Goal: Task Accomplishment & Management: Use online tool/utility

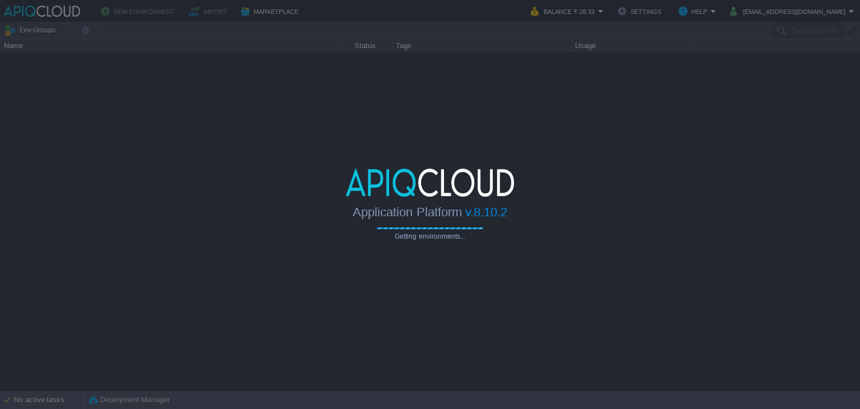
type input "Search (Ctrl+F)"
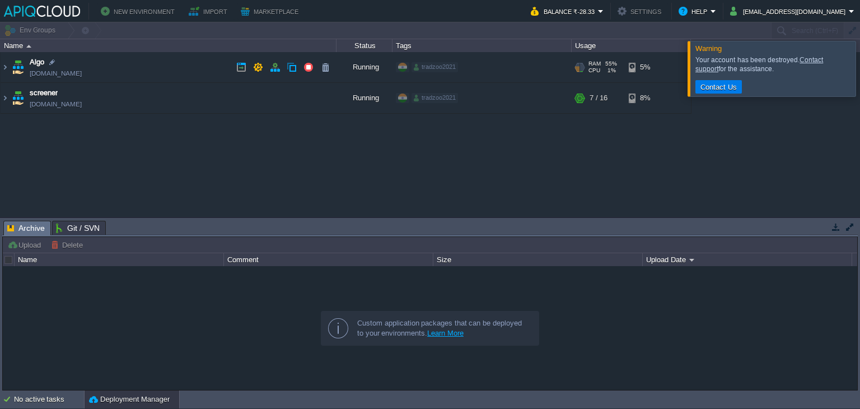
click at [180, 63] on td "Algo [DOMAIN_NAME]" at bounding box center [169, 67] width 336 height 31
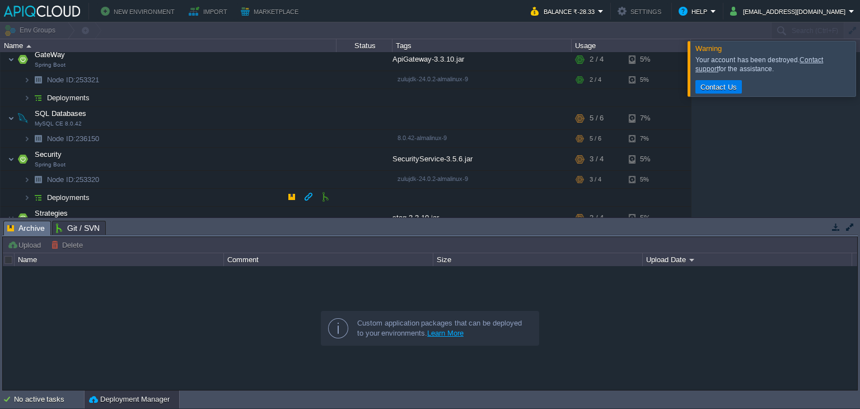
scroll to position [94, 0]
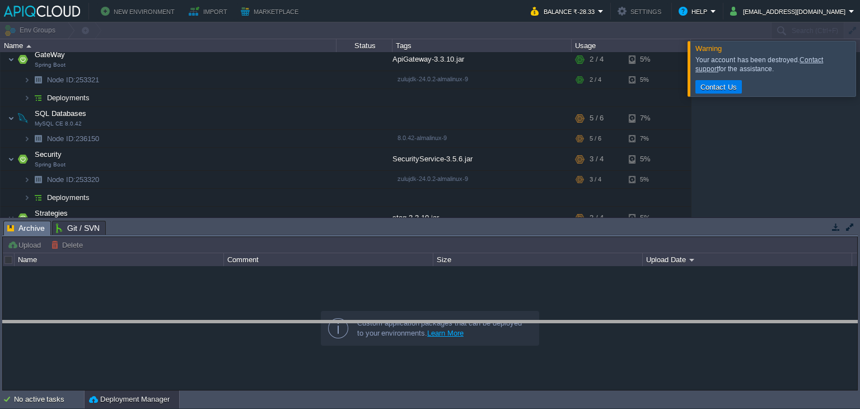
drag, startPoint x: 555, startPoint y: 231, endPoint x: 554, endPoint y: 240, distance: 9.0
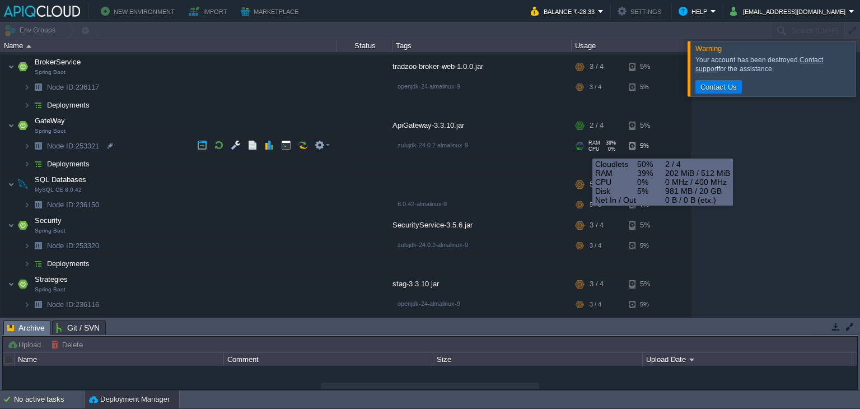
scroll to position [24, 0]
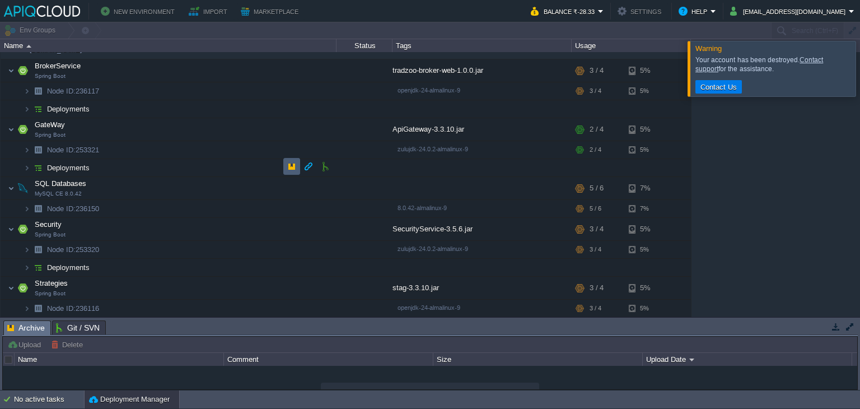
click at [287, 160] on td at bounding box center [291, 166] width 17 height 17
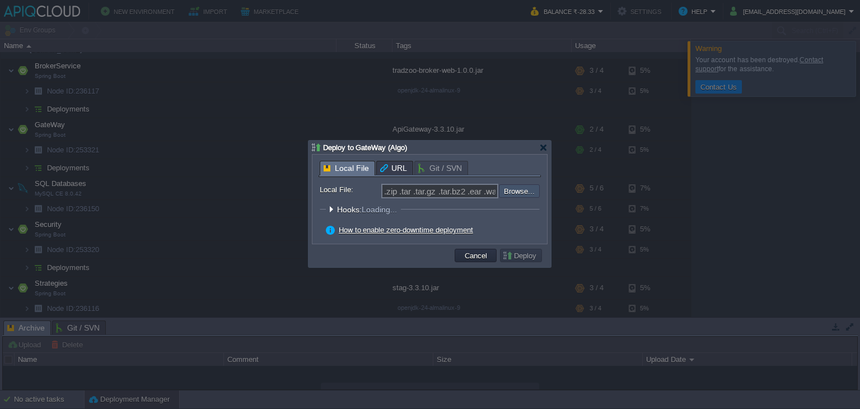
click at [527, 188] on input "file" at bounding box center [469, 190] width 142 height 13
type input "C:\fakepath\ApiGateway-3.3.10.jar"
type input "ApiGateway-3.3.10.jar"
click at [507, 258] on button "Deploy" at bounding box center [521, 255] width 38 height 10
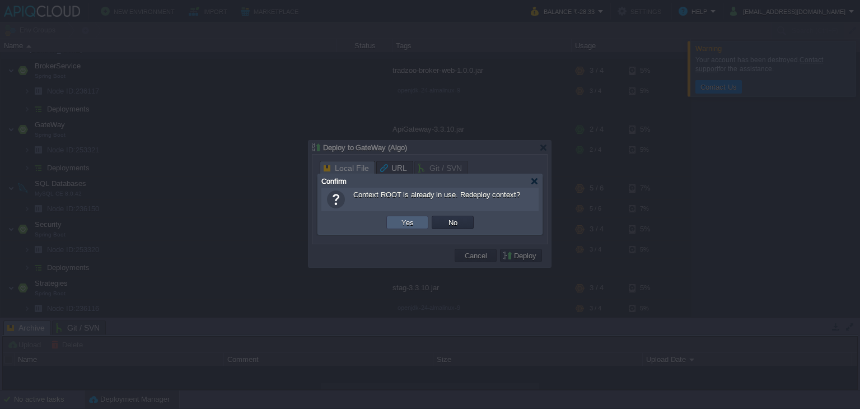
click at [416, 220] on td "Yes" at bounding box center [407, 222] width 42 height 13
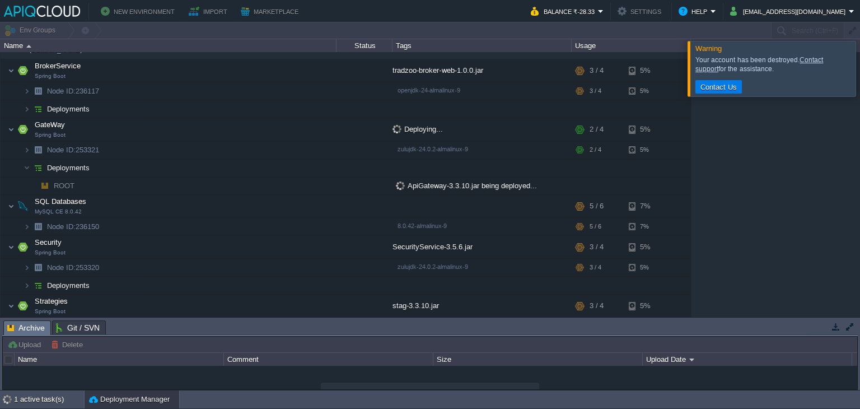
click at [860, 72] on div at bounding box center [874, 68] width 0 height 55
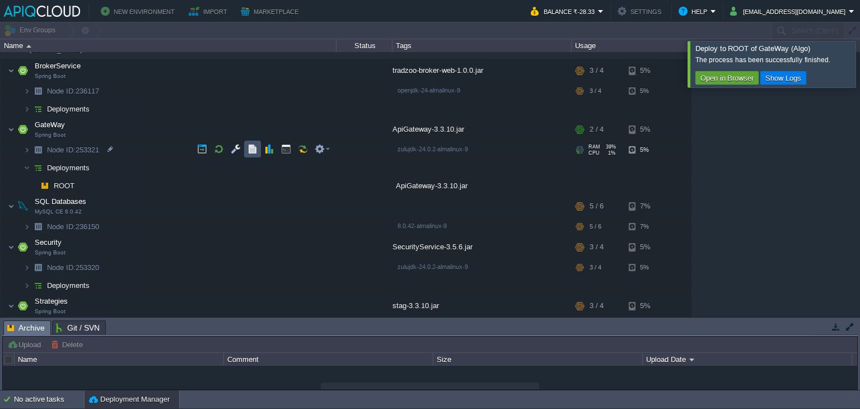
click at [251, 144] on button "button" at bounding box center [253, 149] width 10 height 10
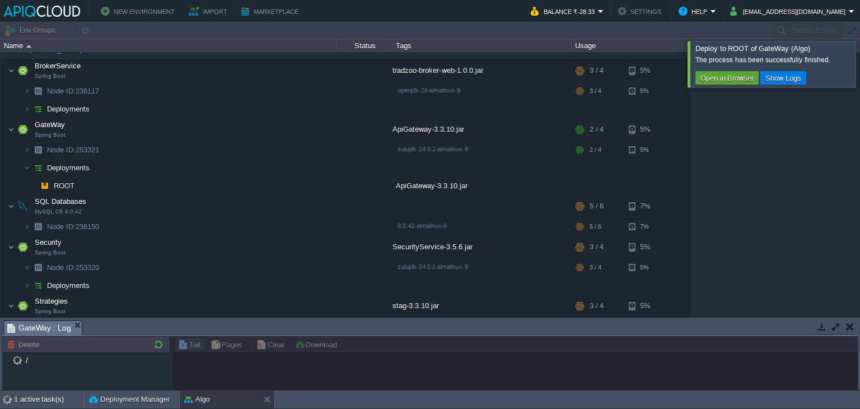
click at [860, 70] on div at bounding box center [874, 64] width 0 height 46
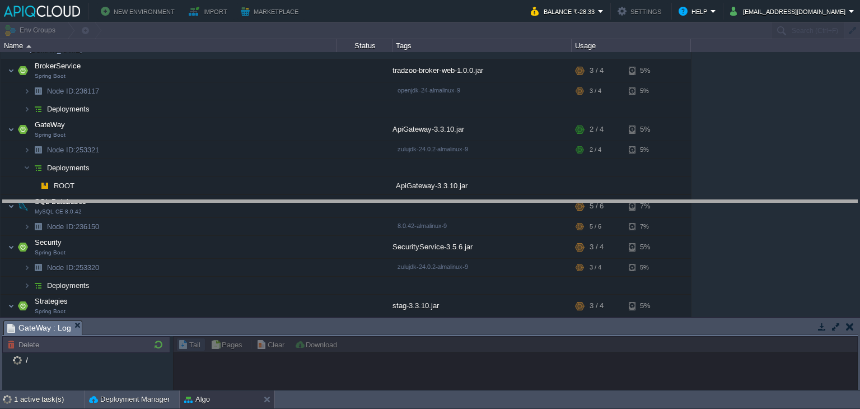
drag, startPoint x: 637, startPoint y: 329, endPoint x: 652, endPoint y: 202, distance: 127.4
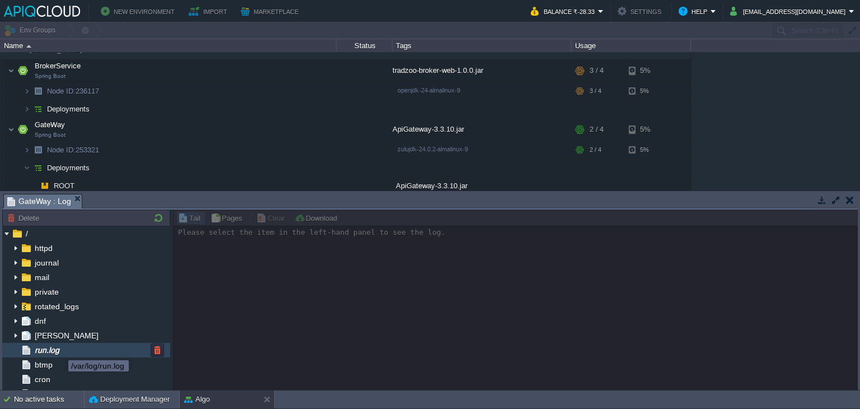
click at [60, 350] on span "run.log" at bounding box center [46, 350] width 29 height 10
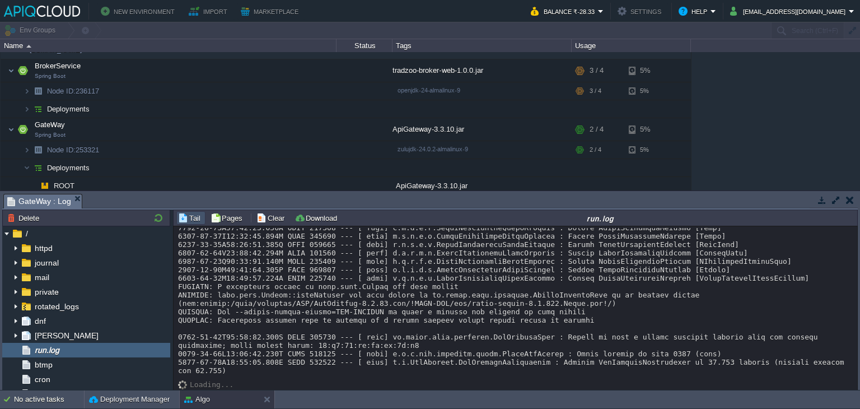
scroll to position [6935, 0]
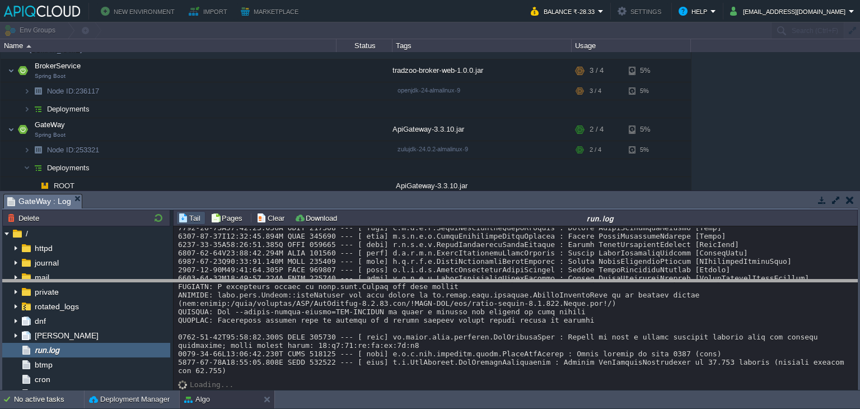
drag, startPoint x: 389, startPoint y: 204, endPoint x: 396, endPoint y: 290, distance: 85.9
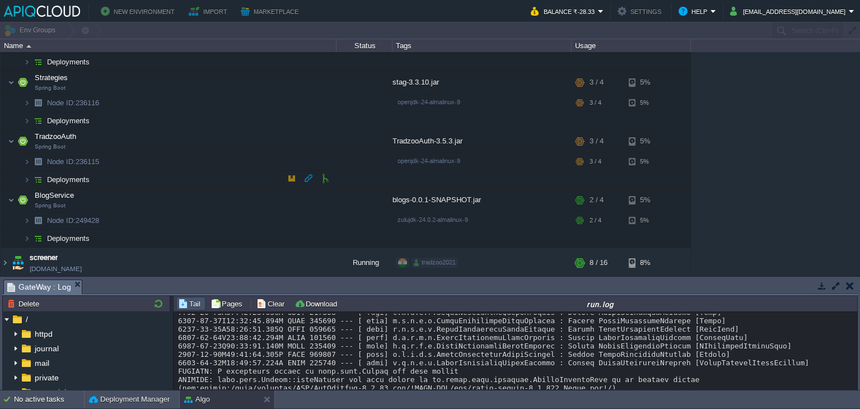
scroll to position [246, 0]
click at [251, 220] on button "button" at bounding box center [253, 218] width 10 height 10
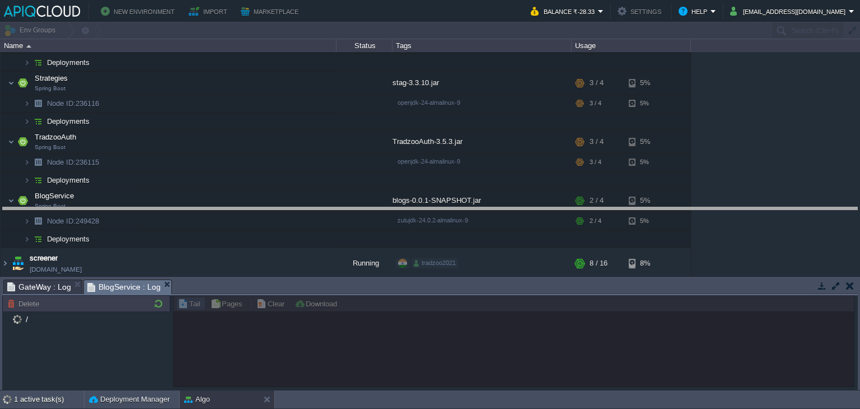
drag, startPoint x: 267, startPoint y: 283, endPoint x: 284, endPoint y: 186, distance: 98.4
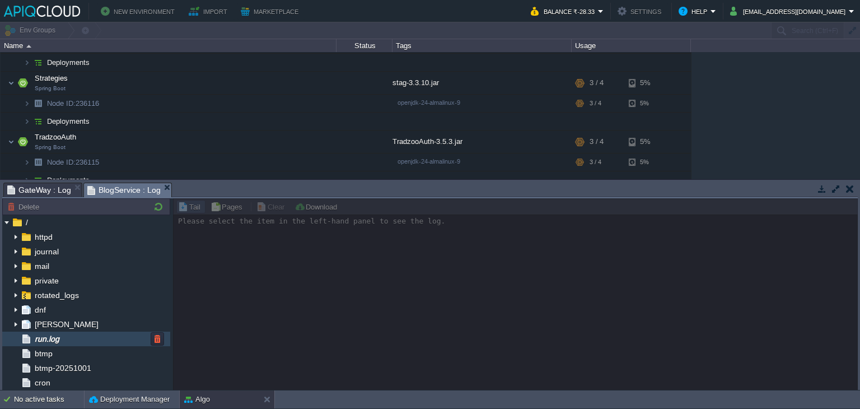
click at [74, 336] on div "run.log" at bounding box center [86, 339] width 168 height 15
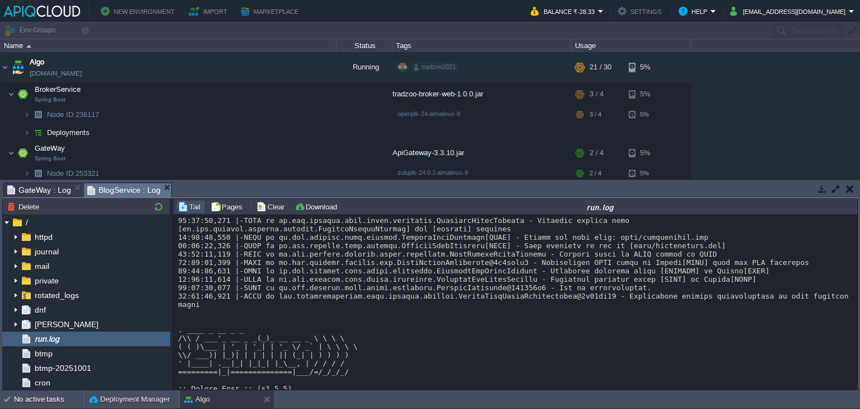
scroll to position [4251, 0]
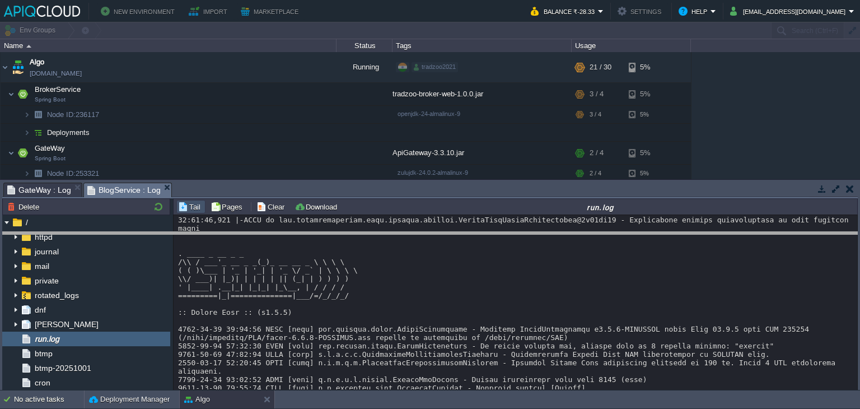
drag, startPoint x: 370, startPoint y: 186, endPoint x: 374, endPoint y: 245, distance: 58.4
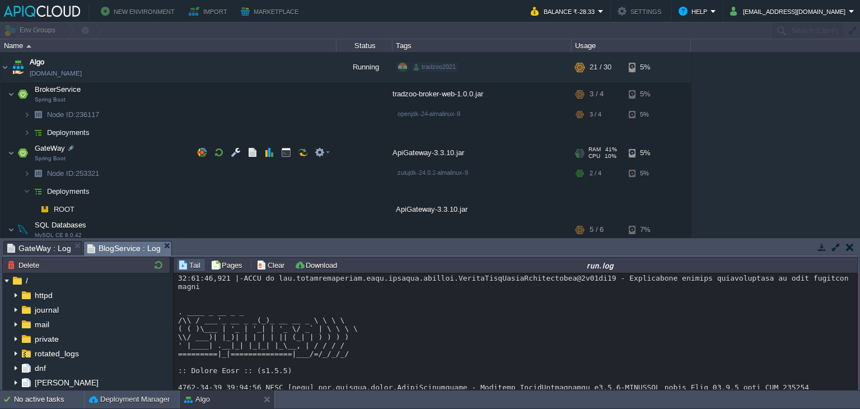
scroll to position [0, 0]
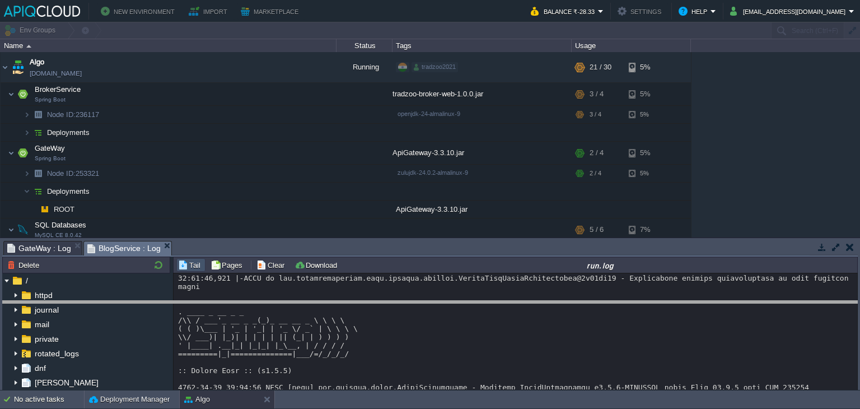
drag, startPoint x: 383, startPoint y: 245, endPoint x: 364, endPoint y: 357, distance: 113.6
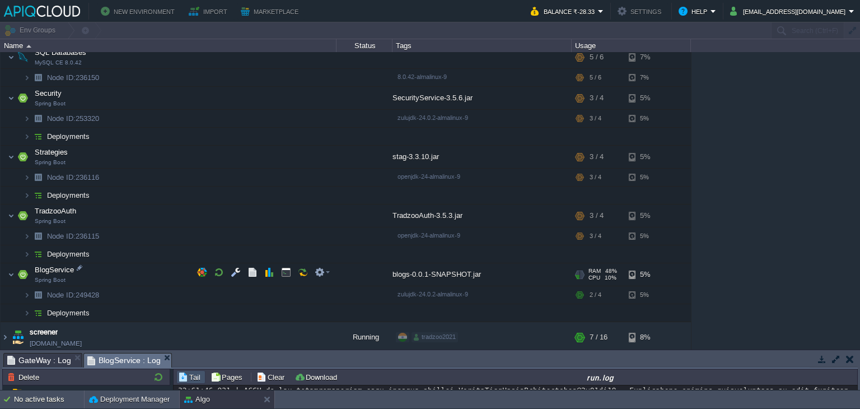
scroll to position [173, 0]
click at [201, 335] on td "screener spring.in1.apiqcloud.com" at bounding box center [169, 336] width 336 height 31
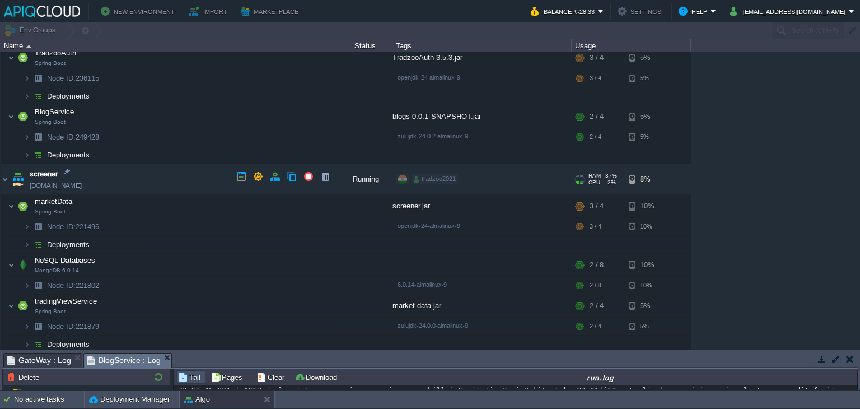
click at [194, 179] on td "screener spring.in1.apiqcloud.com" at bounding box center [169, 179] width 336 height 31
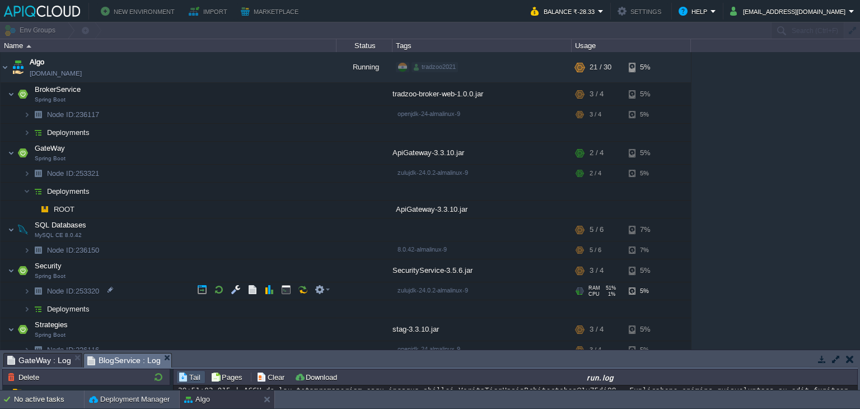
scroll to position [173, 0]
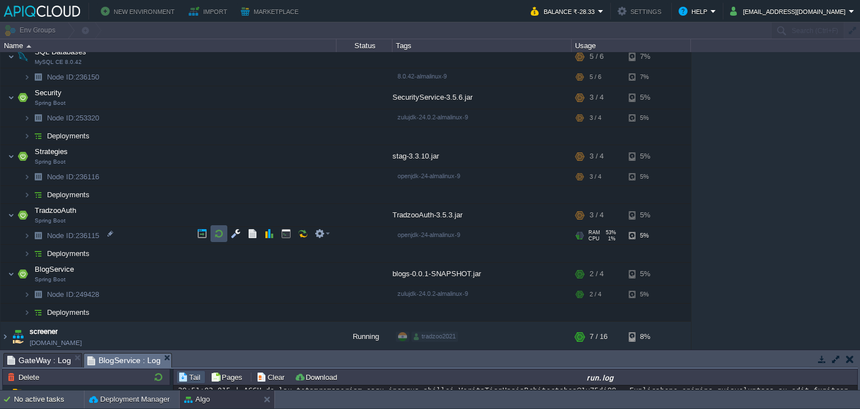
click at [220, 232] on button "button" at bounding box center [219, 233] width 10 height 10
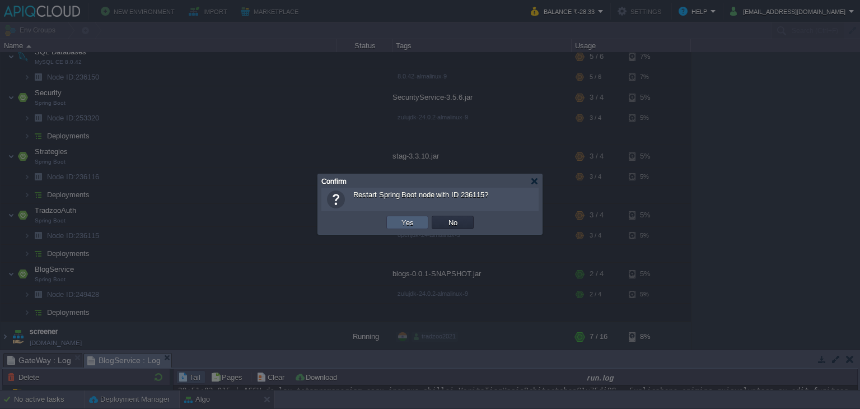
click at [392, 225] on td "Yes" at bounding box center [407, 222] width 42 height 13
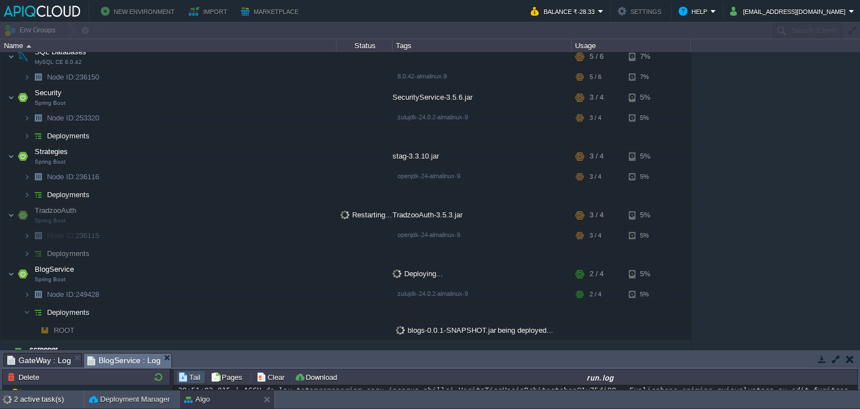
click at [775, 125] on div "Algo env-8797427.in1.apiqcloud.com Running tradzoo2021 + Add to Env Group RAM 5…" at bounding box center [430, 200] width 860 height 297
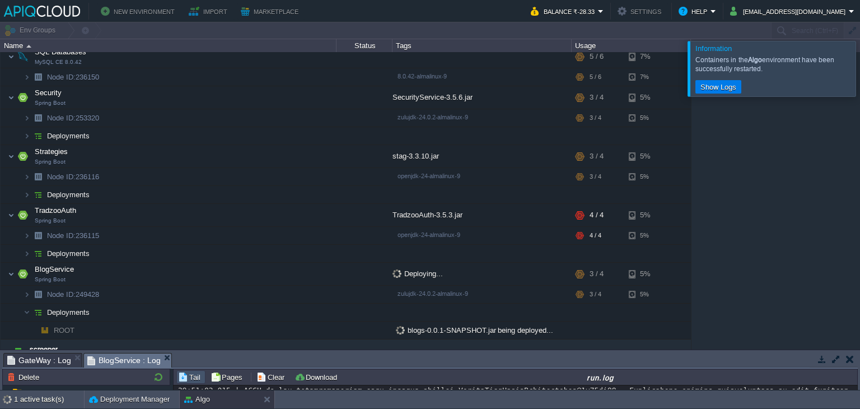
scroll to position [190, 0]
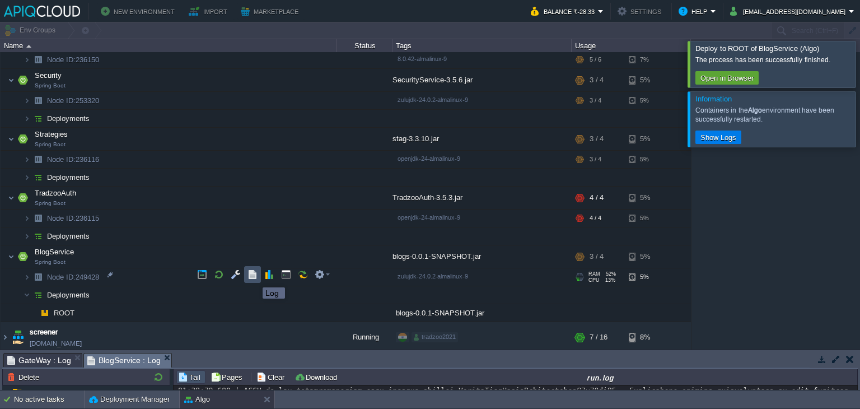
click at [254, 277] on button "button" at bounding box center [253, 274] width 10 height 10
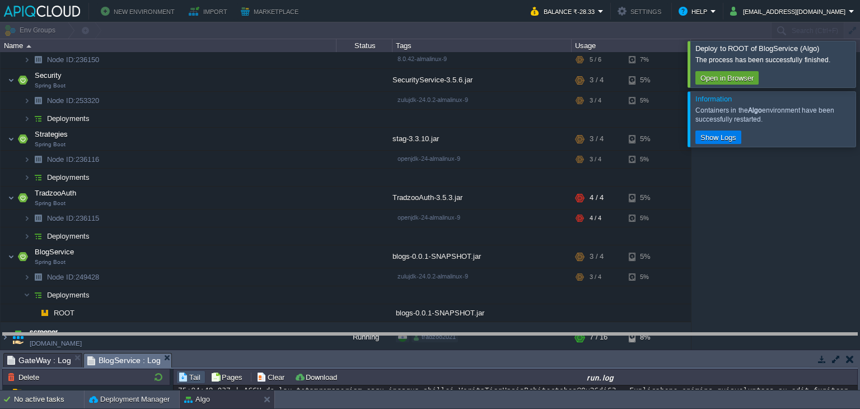
drag, startPoint x: 311, startPoint y: 366, endPoint x: 352, endPoint y: 182, distance: 188.0
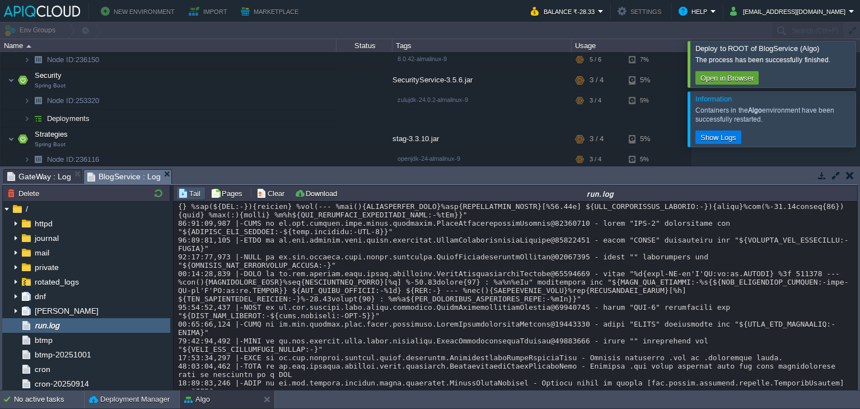
scroll to position [5489, 0]
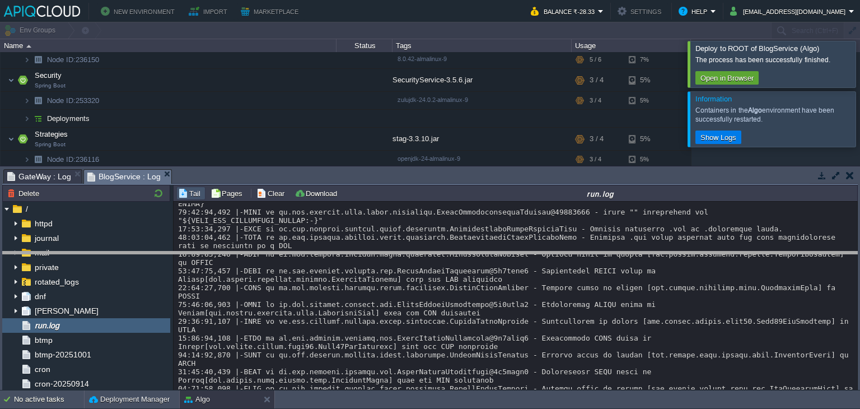
drag, startPoint x: 510, startPoint y: 176, endPoint x: 503, endPoint y: 262, distance: 86.5
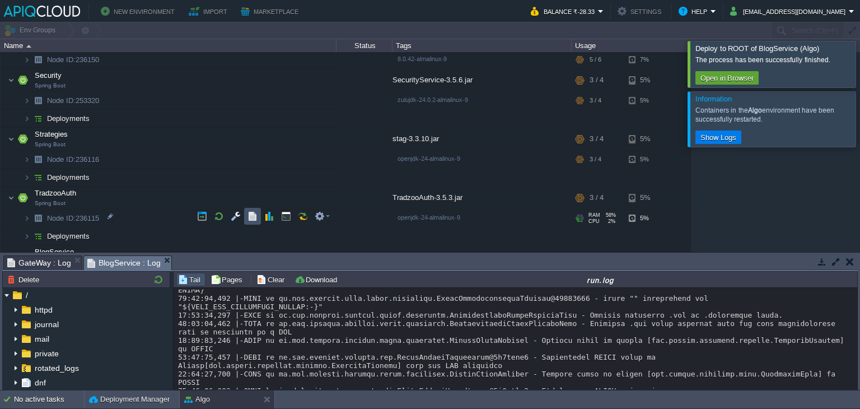
click at [257, 218] on button "button" at bounding box center [253, 216] width 10 height 10
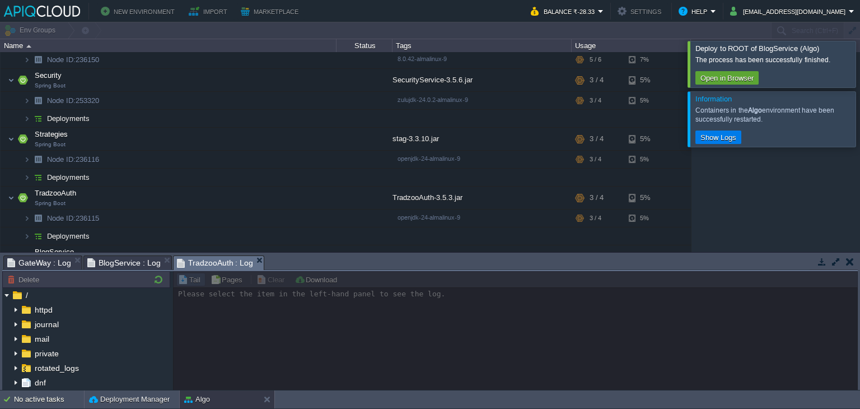
click at [860, 71] on div at bounding box center [874, 64] width 0 height 46
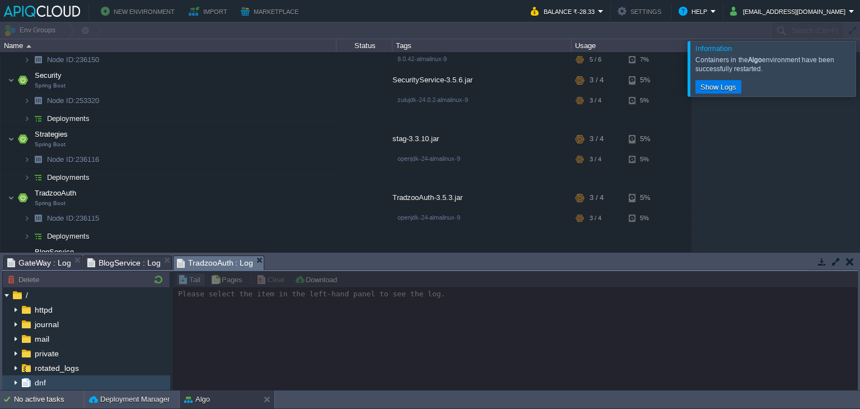
scroll to position [96, 0]
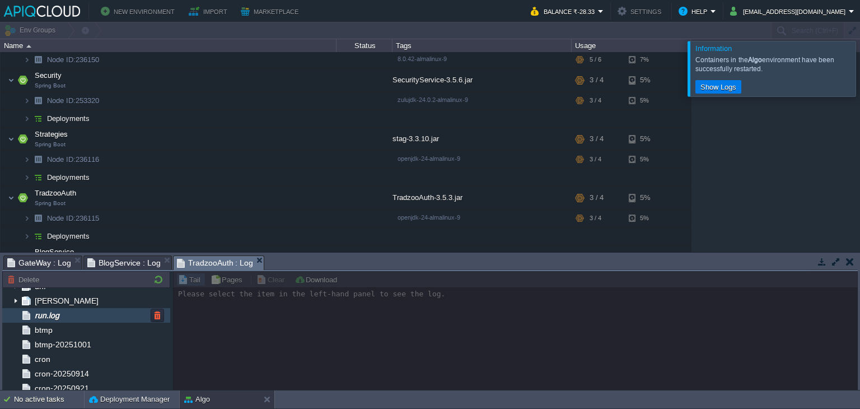
click at [100, 316] on div "run.log" at bounding box center [86, 315] width 168 height 15
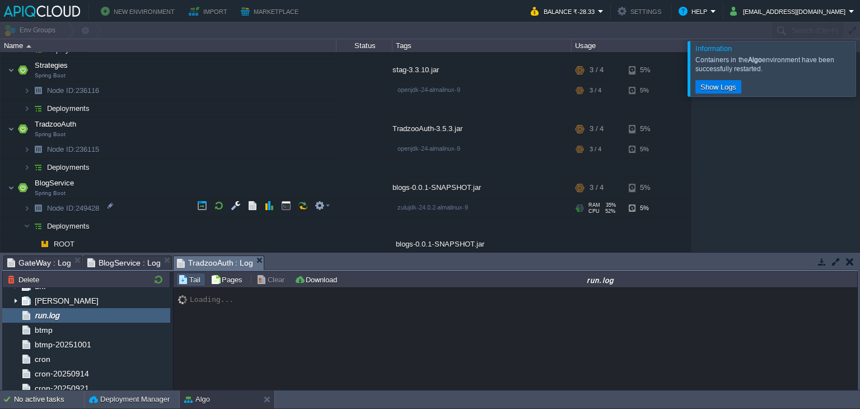
scroll to position [260, 0]
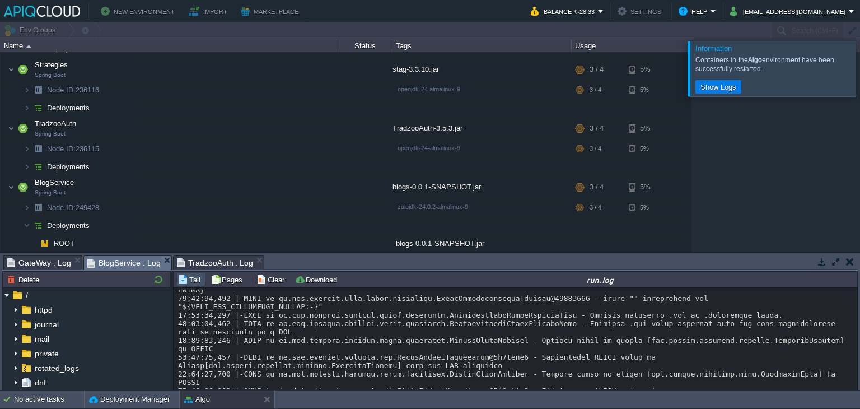
click at [130, 264] on span "BlogService : Log" at bounding box center [123, 263] width 73 height 14
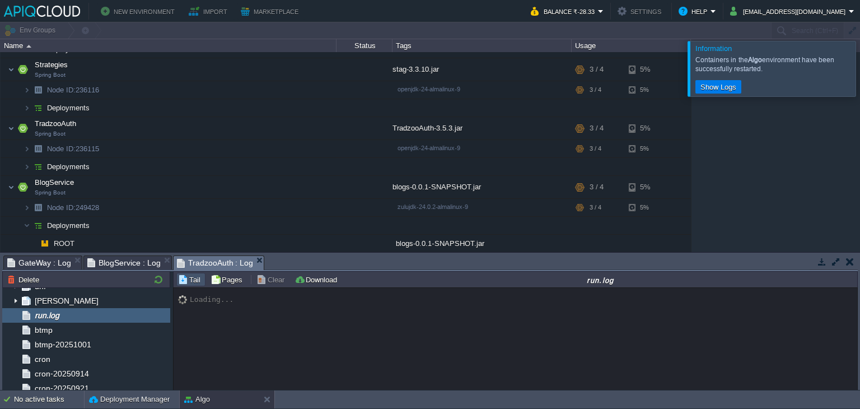
click at [227, 262] on span "TradzooAuth : Log" at bounding box center [215, 263] width 77 height 14
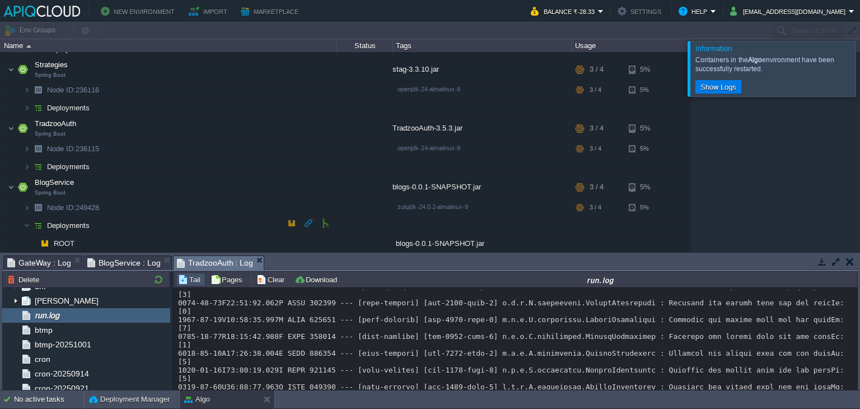
scroll to position [288, 0]
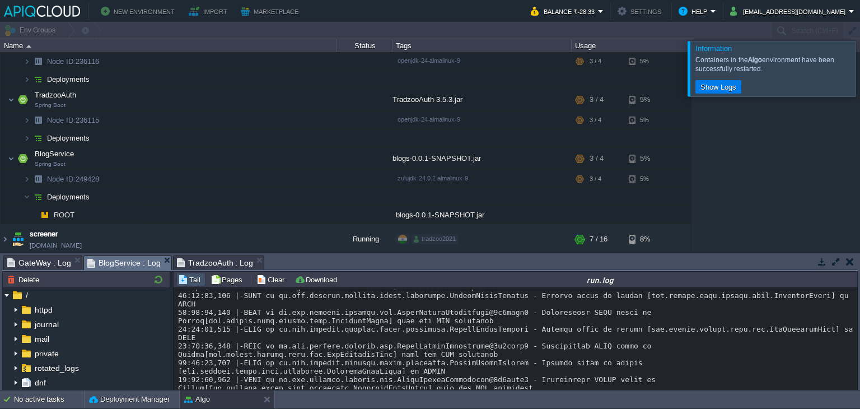
click at [128, 260] on span "BlogService : Log" at bounding box center [123, 263] width 73 height 14
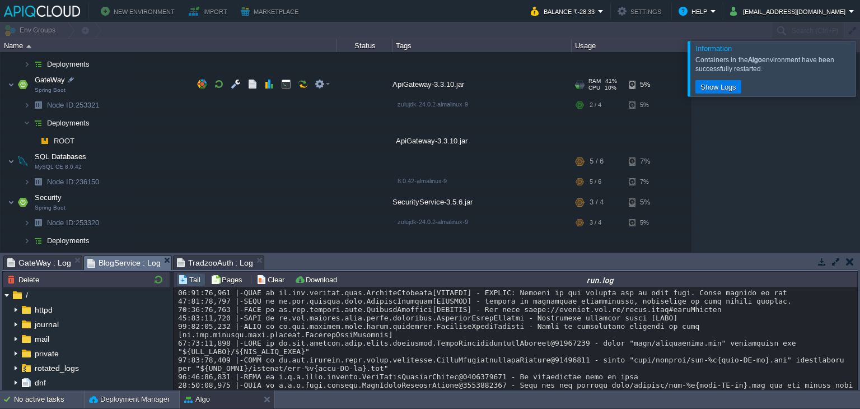
scroll to position [0, 0]
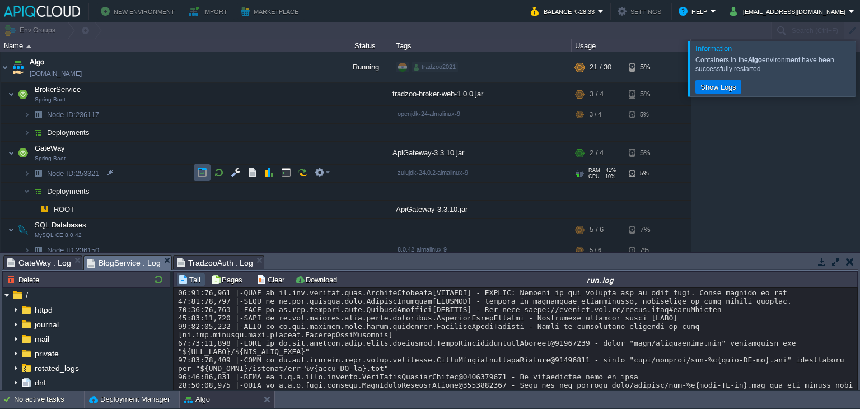
click at [204, 173] on button "button" at bounding box center [202, 172] width 10 height 10
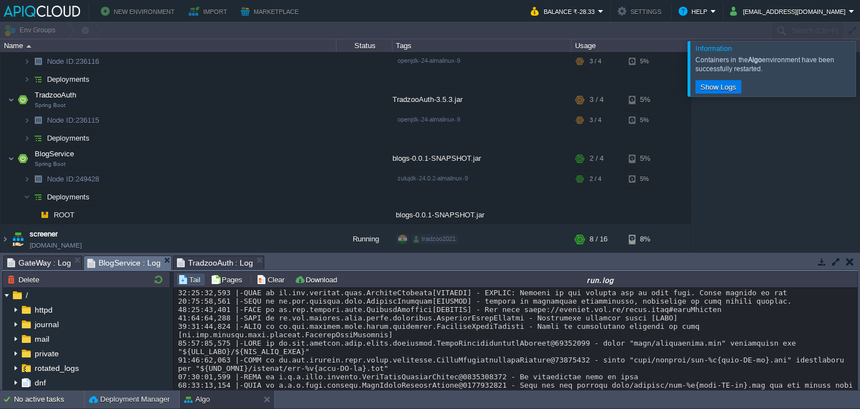
scroll to position [5873, 0]
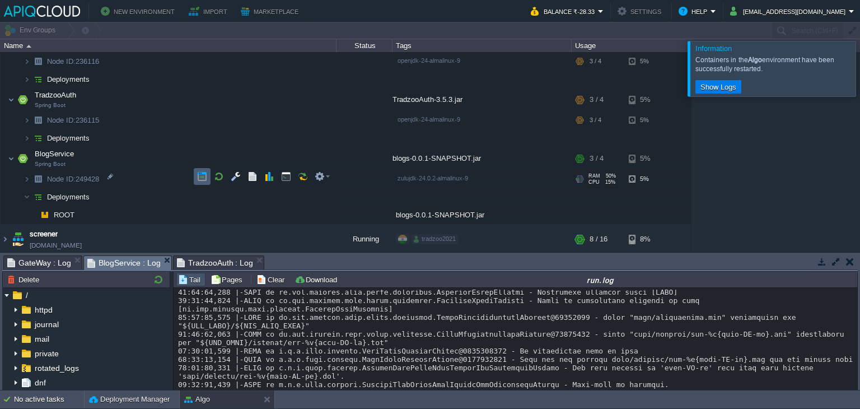
click at [201, 178] on button "button" at bounding box center [202, 176] width 10 height 10
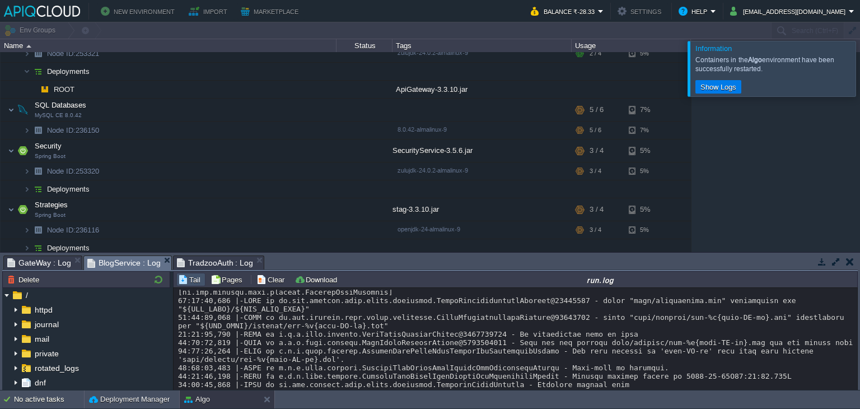
scroll to position [0, 0]
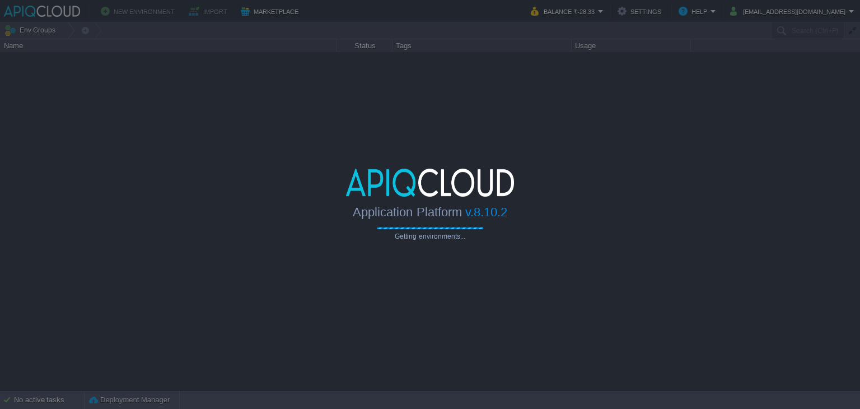
type input "Search (Ctrl+F)"
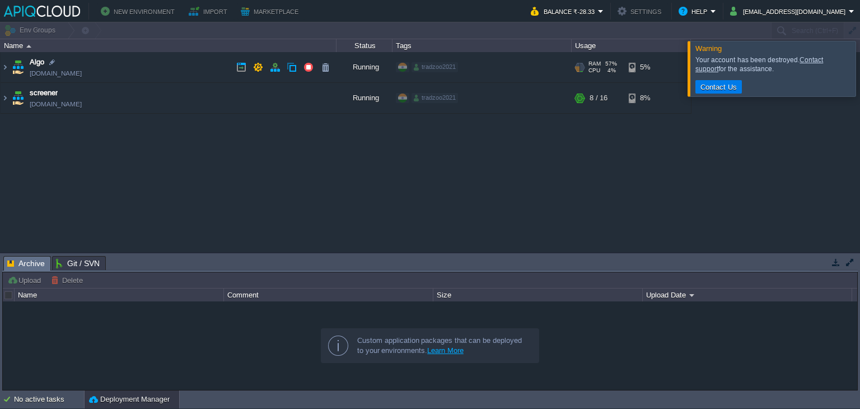
click at [202, 65] on td "Algo [DOMAIN_NAME]" at bounding box center [169, 67] width 336 height 31
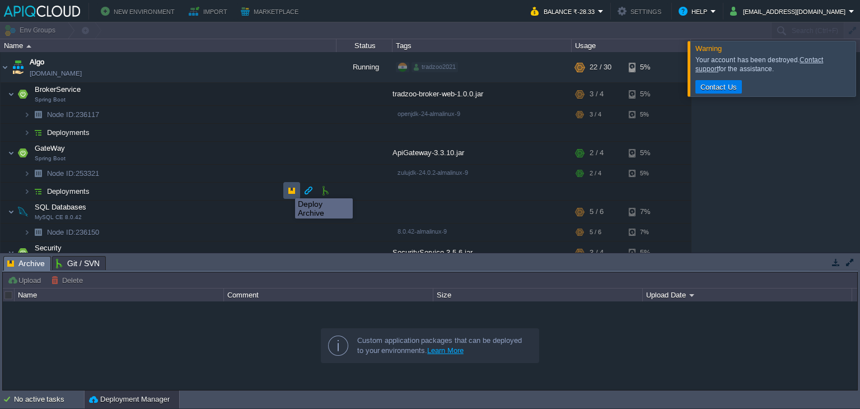
click at [287, 188] on button "button" at bounding box center [292, 190] width 10 height 10
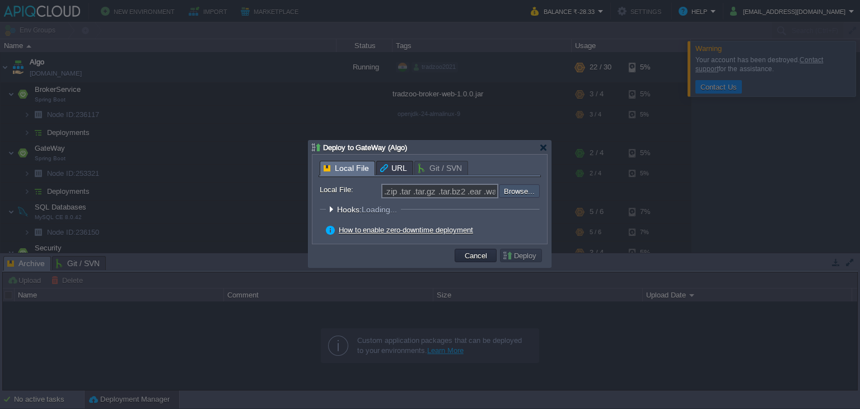
click at [507, 192] on input "file" at bounding box center [469, 190] width 142 height 13
type input "C:\fakepath\ApiGateway-3.3.10.jar"
type input "ApiGateway-3.3.10.jar"
click at [531, 296] on div at bounding box center [430, 204] width 860 height 409
click at [532, 254] on button "Deploy" at bounding box center [521, 255] width 38 height 10
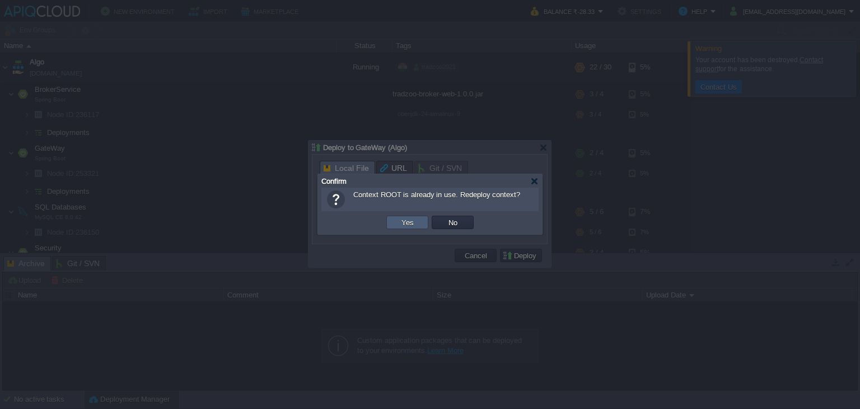
click at [421, 223] on td "Yes" at bounding box center [407, 222] width 42 height 13
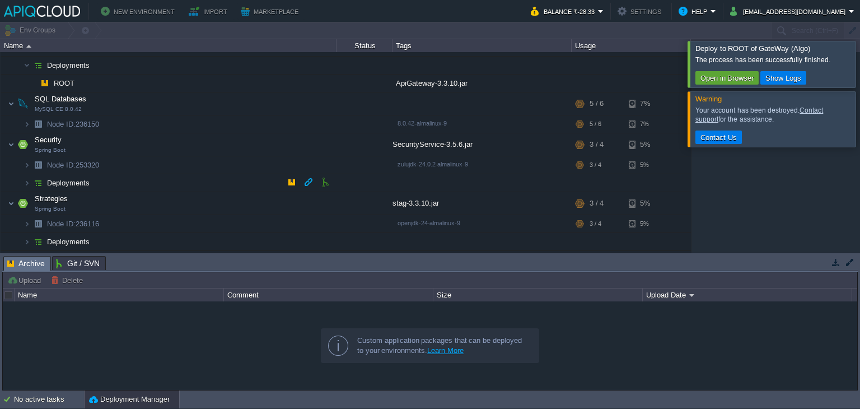
scroll to position [219, 0]
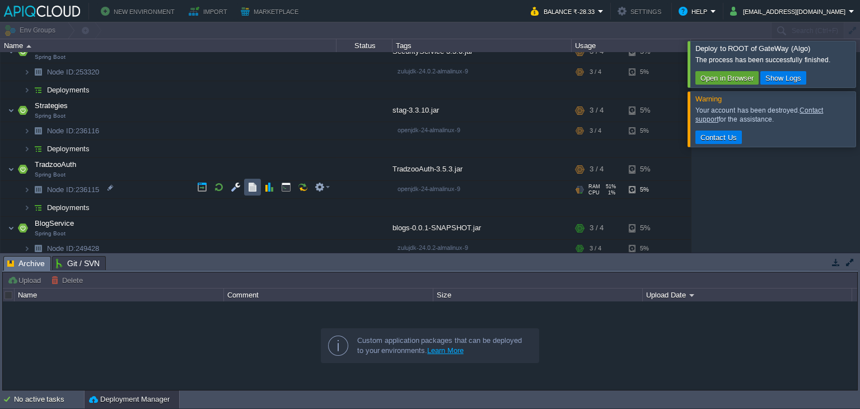
click at [251, 190] on button "button" at bounding box center [253, 187] width 10 height 10
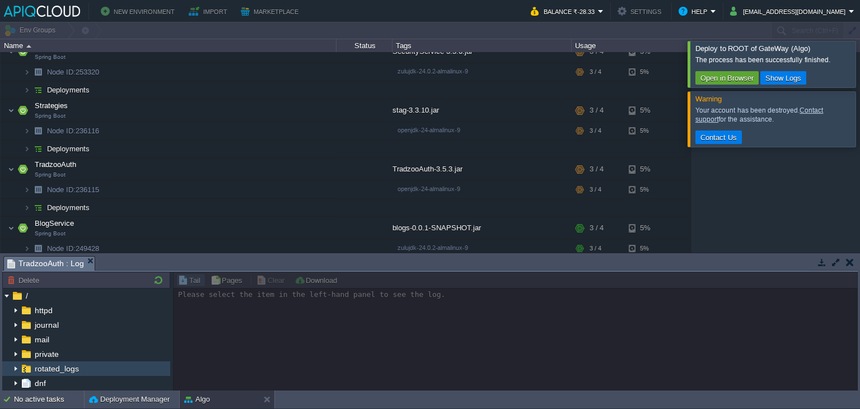
scroll to position [38, 0]
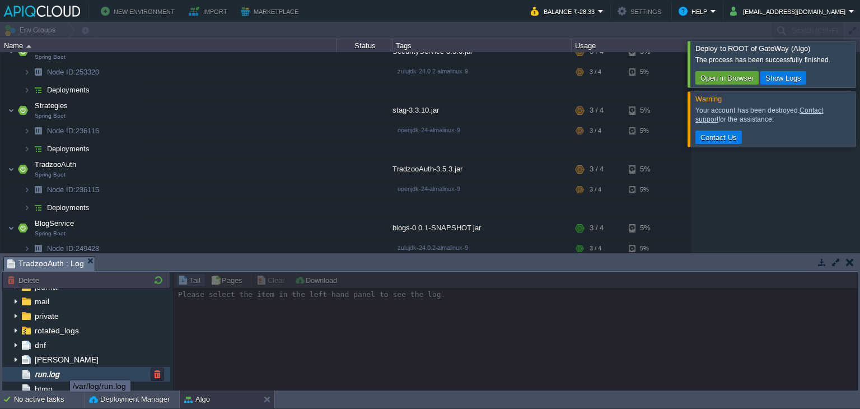
click at [55, 377] on span "run.log" at bounding box center [46, 374] width 29 height 10
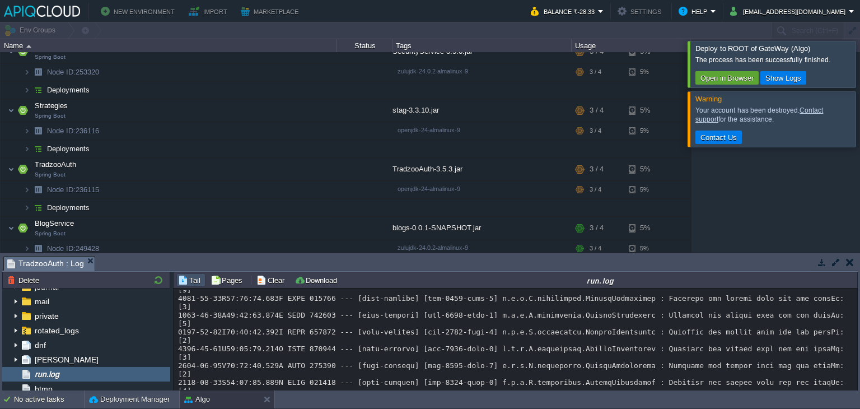
scroll to position [9345, 0]
click at [251, 127] on button "button" at bounding box center [253, 129] width 10 height 10
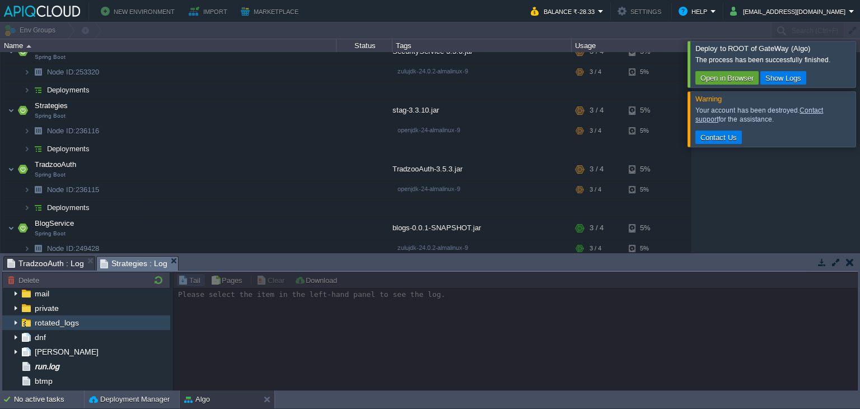
scroll to position [55, 0]
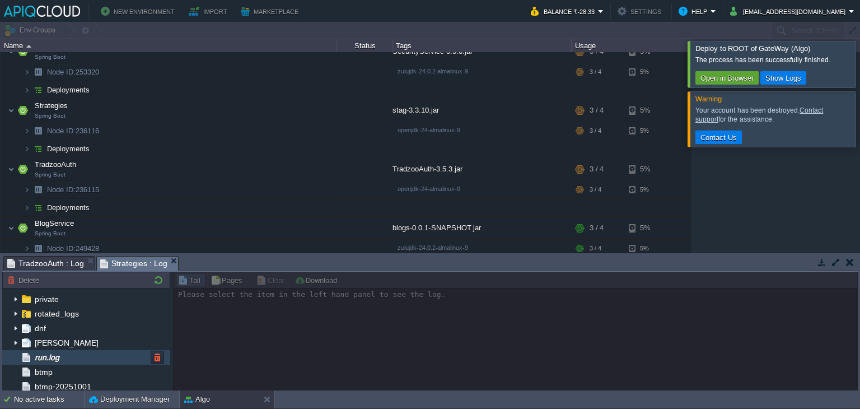
click at [61, 357] on span "run.log" at bounding box center [46, 357] width 29 height 10
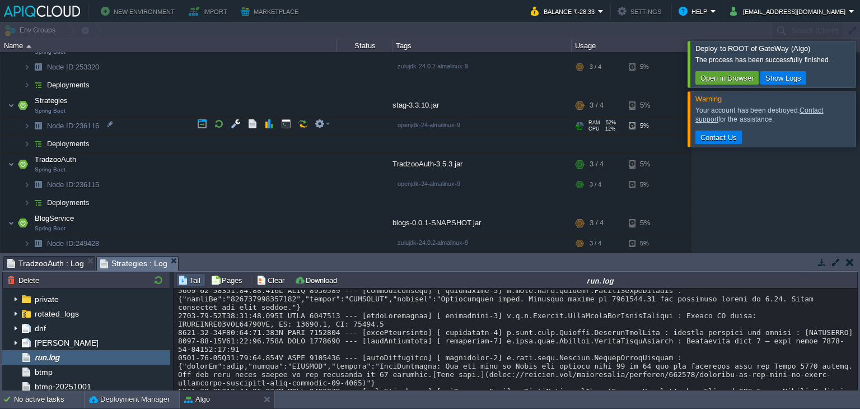
scroll to position [270, 0]
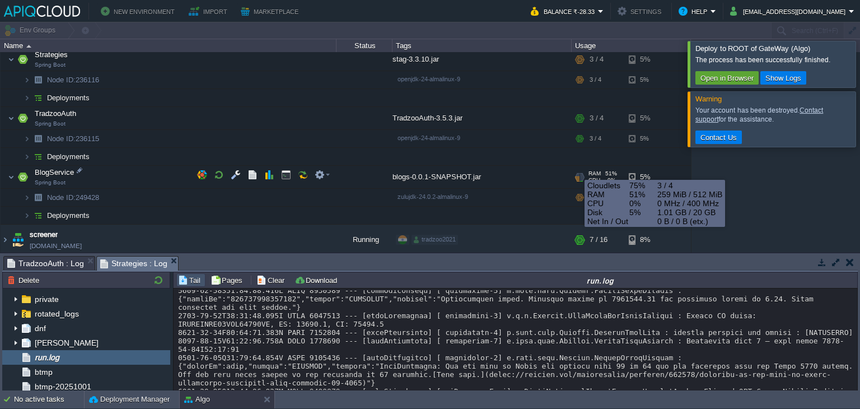
click at [576, 172] on div at bounding box center [580, 177] width 11 height 10
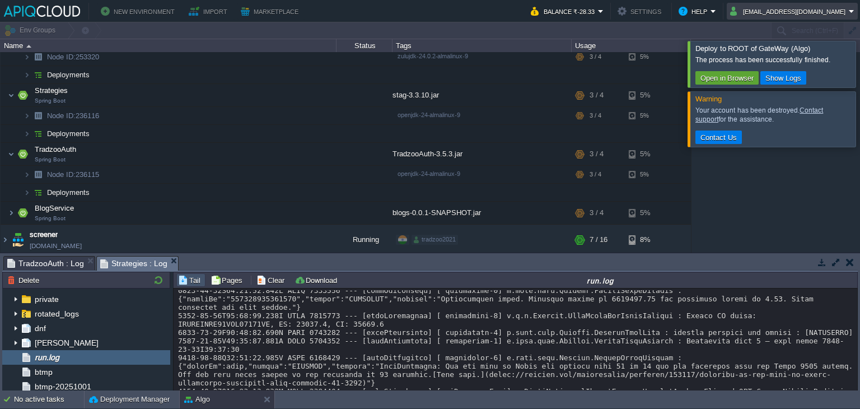
scroll to position [11159, 0]
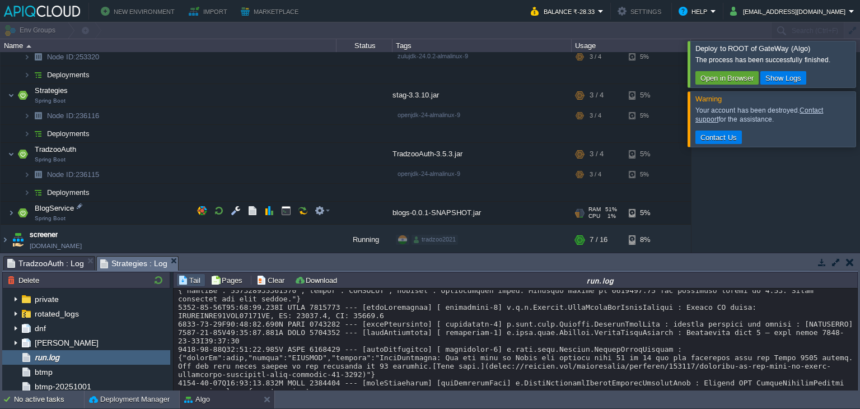
click at [111, 212] on td "BlogService Spring Boot" at bounding box center [169, 213] width 336 height 23
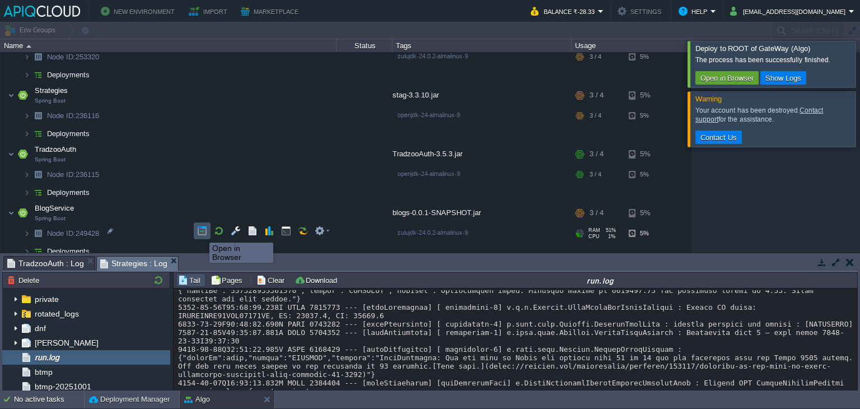
click at [201, 232] on button "button" at bounding box center [202, 231] width 10 height 10
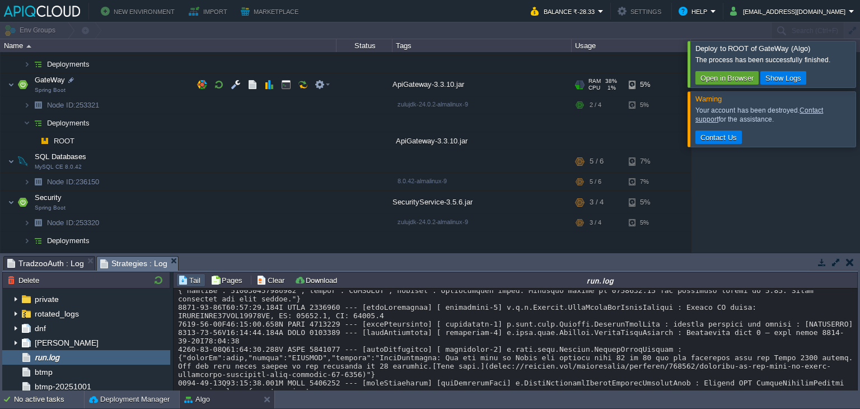
scroll to position [31, 0]
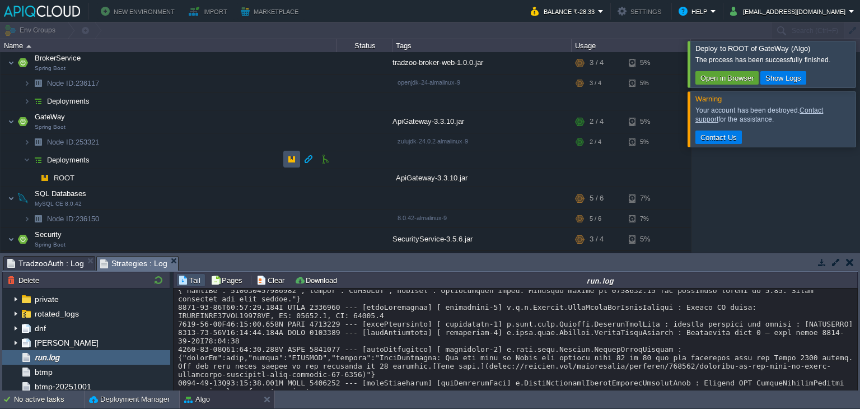
click at [289, 162] on button "button" at bounding box center [292, 159] width 10 height 10
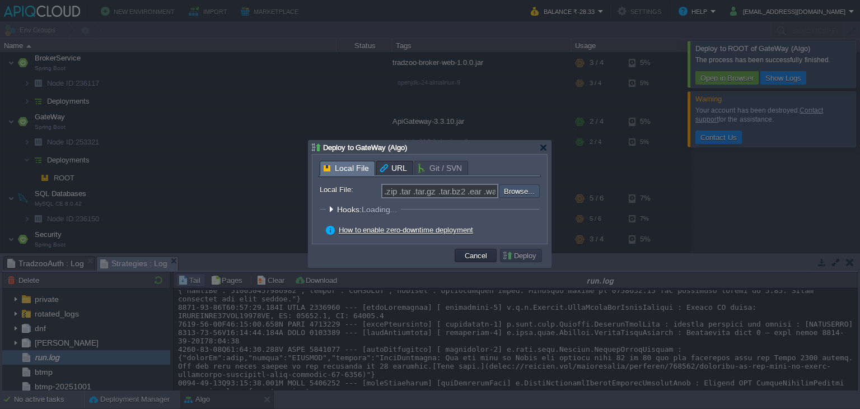
click at [534, 193] on input "file" at bounding box center [469, 190] width 142 height 13
type input "C:\fakepath\ApiGateway-3.3.10.jar"
type input "ApiGateway-3.3.10.jar"
click at [517, 254] on button "Deploy" at bounding box center [521, 255] width 38 height 10
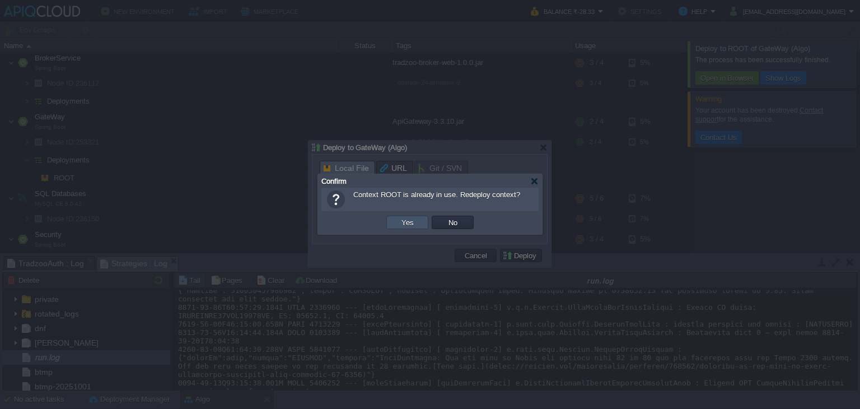
click at [402, 218] on button "Yes" at bounding box center [407, 222] width 19 height 10
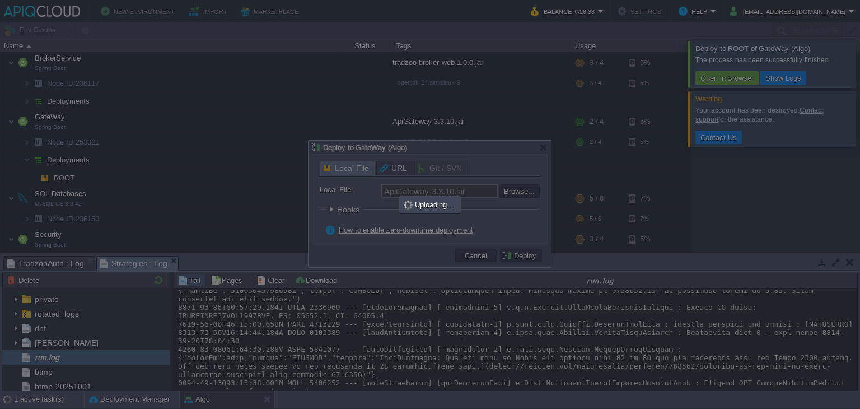
click at [692, 203] on div at bounding box center [430, 204] width 860 height 409
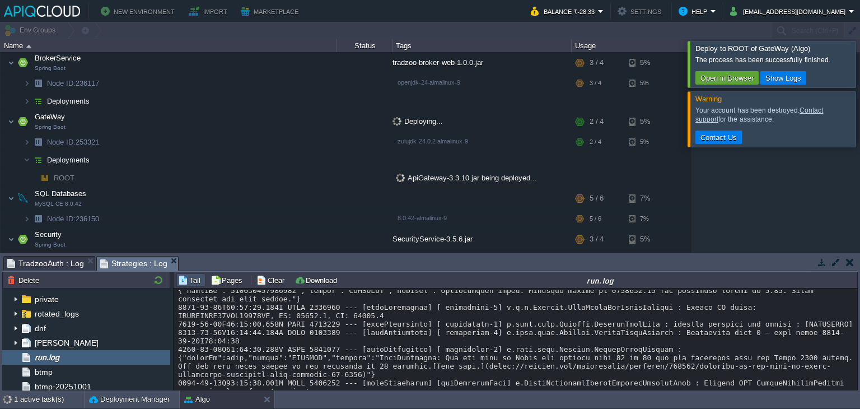
click at [776, 207] on div "Algo [DOMAIN_NAME] Running tradzoo2021 + Add to Env Group RAM 55% CPU 5% 22 / 3…" at bounding box center [430, 152] width 860 height 200
click at [285, 158] on td at bounding box center [291, 159] width 17 height 17
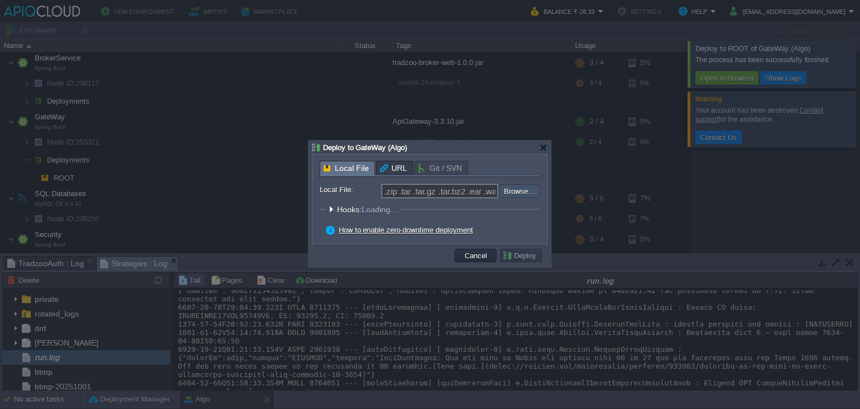
click at [522, 186] on input "file" at bounding box center [469, 190] width 142 height 13
type input "C:\fakepath\ApiGateway-3.3.10.jar"
type input "ApiGateway-3.3.10.jar"
click at [507, 253] on button "Deploy" at bounding box center [521, 255] width 38 height 10
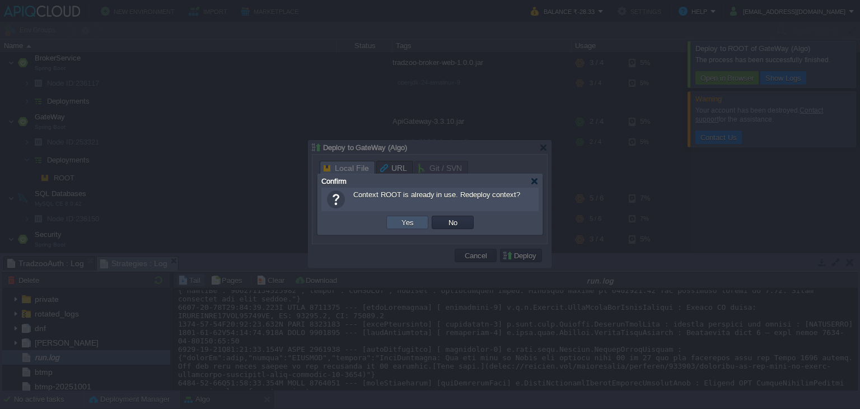
click at [404, 218] on button "Yes" at bounding box center [407, 222] width 19 height 10
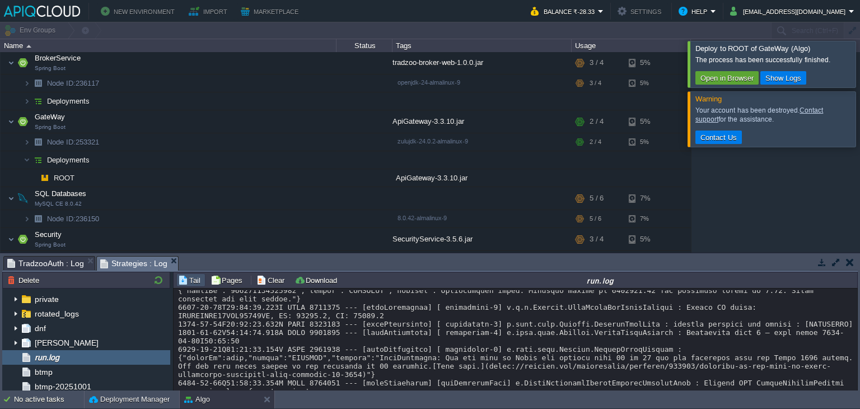
scroll to position [11320, 0]
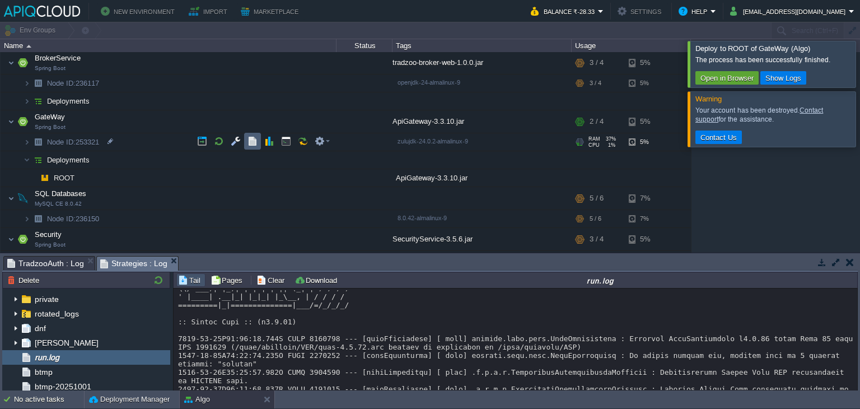
click at [246, 143] on td at bounding box center [252, 141] width 17 height 17
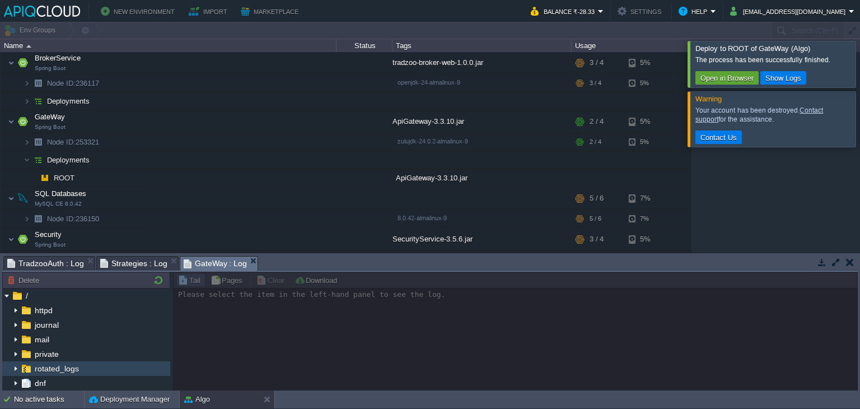
scroll to position [66, 0]
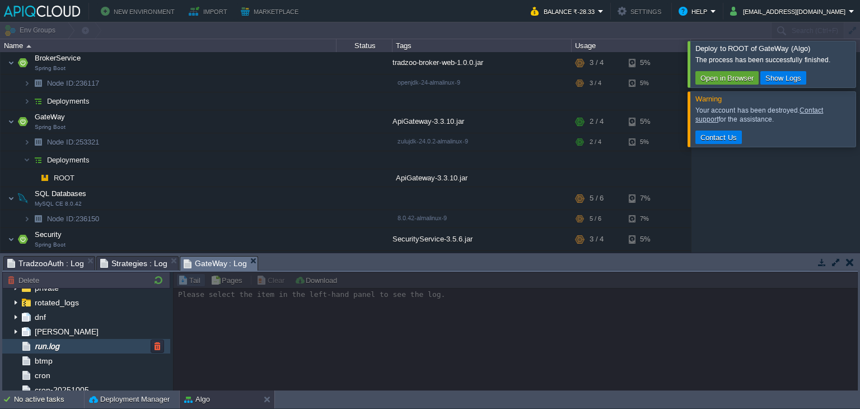
click at [92, 351] on div "run.log" at bounding box center [86, 346] width 168 height 15
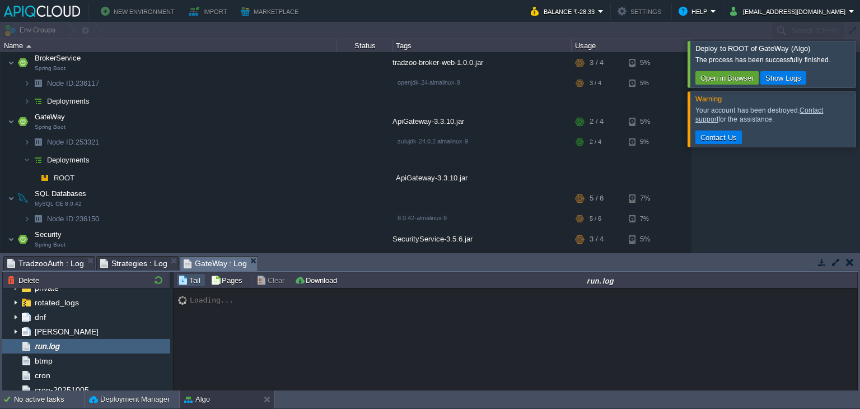
click at [860, 58] on div at bounding box center [874, 64] width 0 height 46
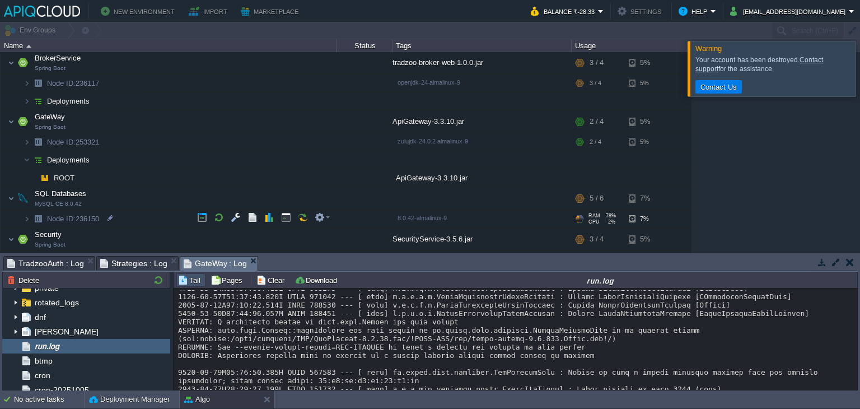
scroll to position [180, 0]
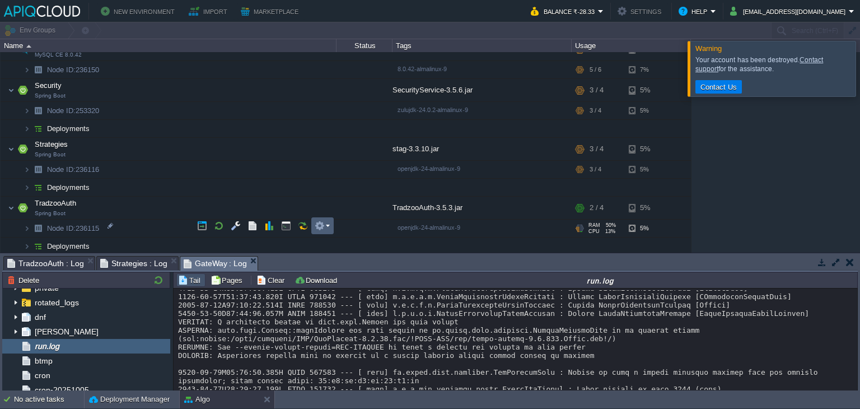
click at [316, 225] on button "button" at bounding box center [320, 226] width 10 height 10
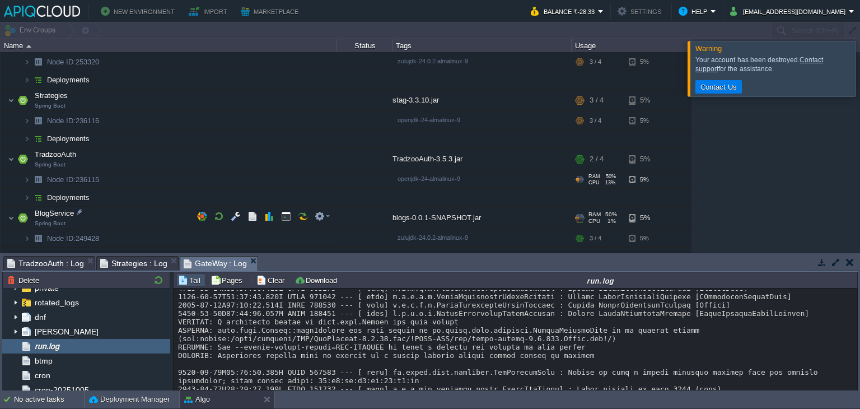
scroll to position [270, 0]
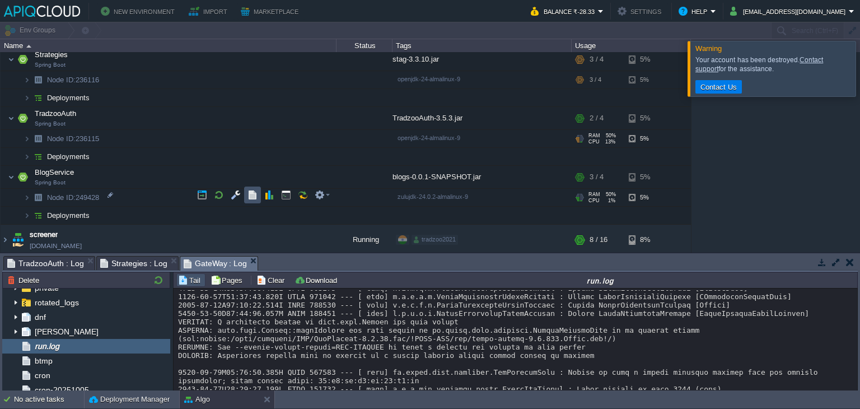
click at [255, 196] on button "button" at bounding box center [253, 195] width 10 height 10
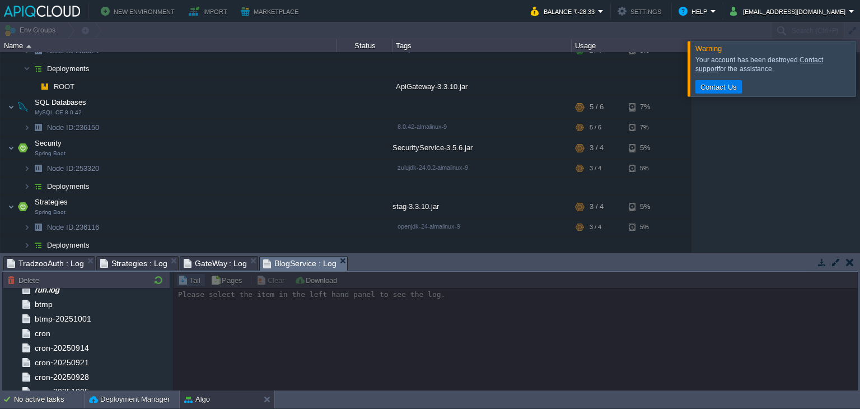
scroll to position [123, 0]
click at [105, 290] on div "run.log" at bounding box center [86, 289] width 168 height 15
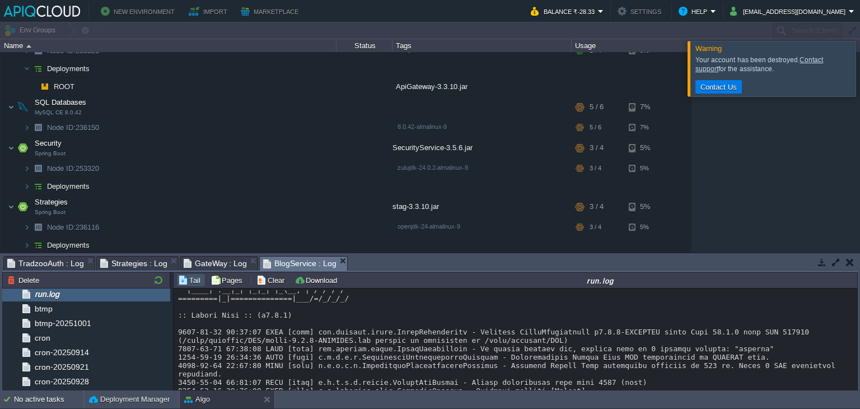
scroll to position [6128, 0]
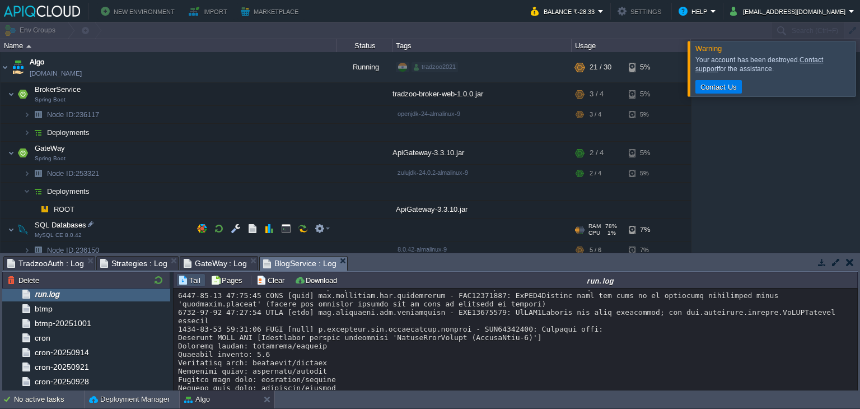
scroll to position [270, 0]
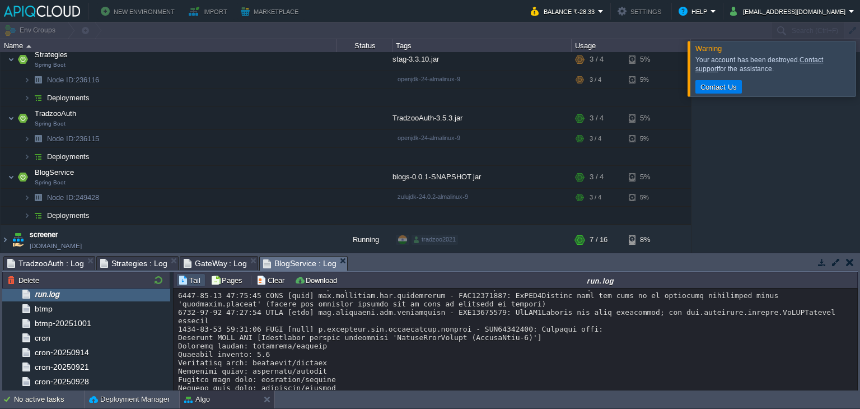
click at [860, 64] on div at bounding box center [874, 68] width 0 height 55
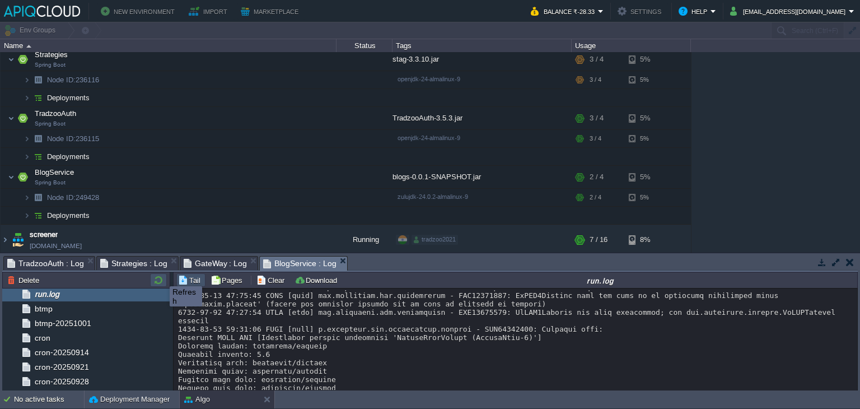
click at [161, 276] on button "button" at bounding box center [158, 280] width 13 height 10
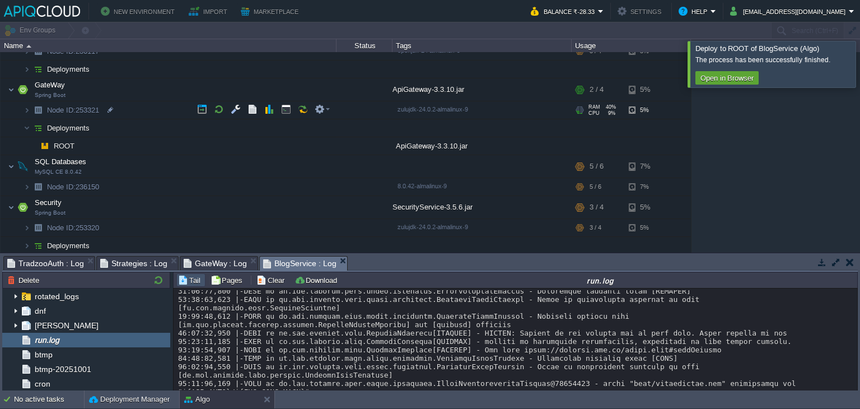
scroll to position [0, 0]
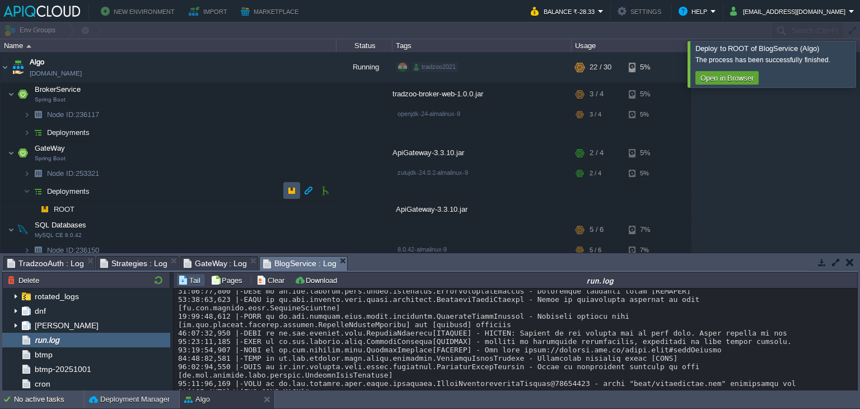
click at [292, 189] on button "button" at bounding box center [292, 190] width 10 height 10
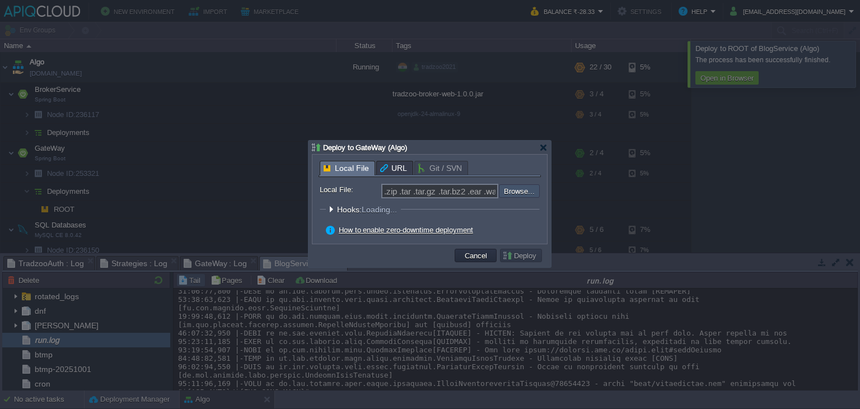
click at [522, 187] on input "file" at bounding box center [469, 190] width 142 height 13
type input "C:\fakepath\ApiGateway-3.3.10.jar"
type input "ApiGateway-3.3.10.jar"
click at [511, 251] on button "Deploy" at bounding box center [521, 255] width 38 height 10
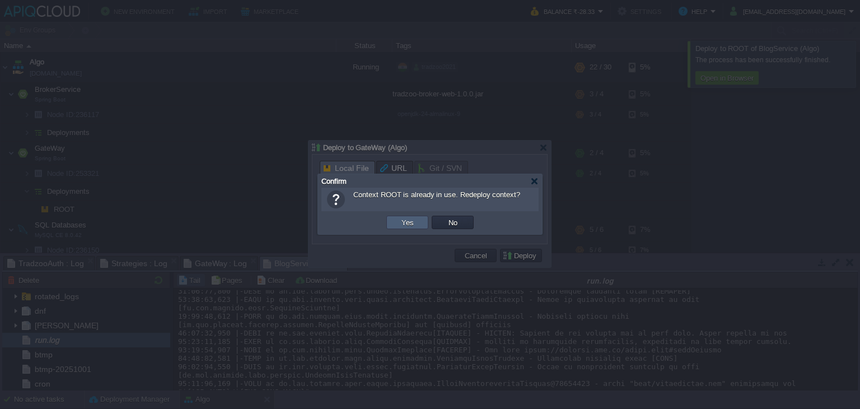
click at [417, 223] on td "Yes" at bounding box center [407, 222] width 42 height 13
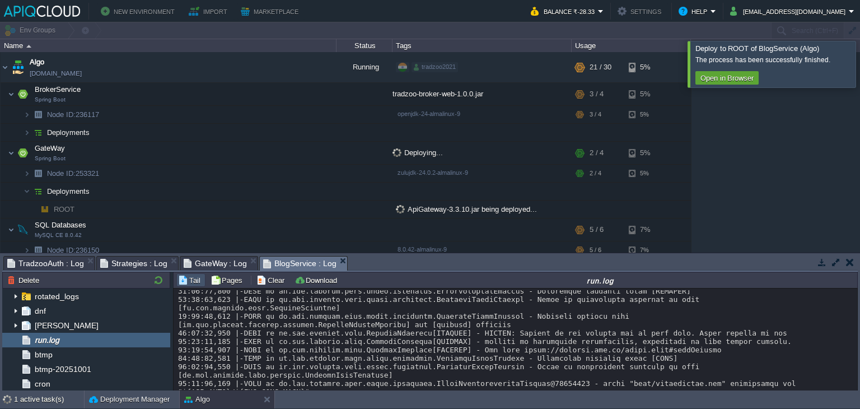
scroll to position [8273, 0]
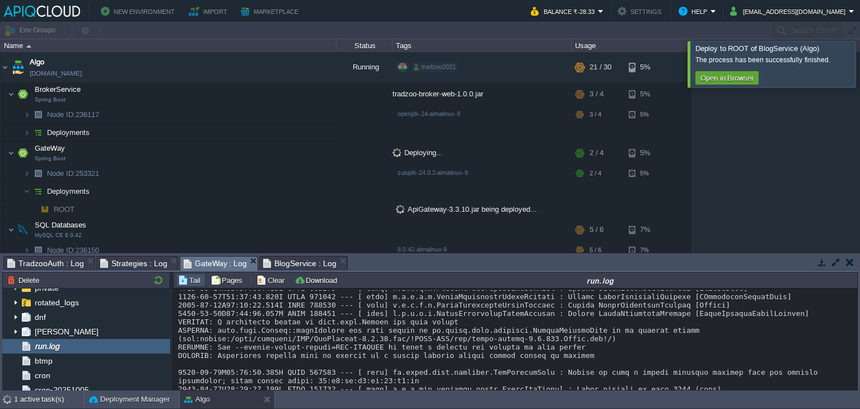
click at [200, 264] on span "GateWay : Log" at bounding box center [216, 263] width 64 height 14
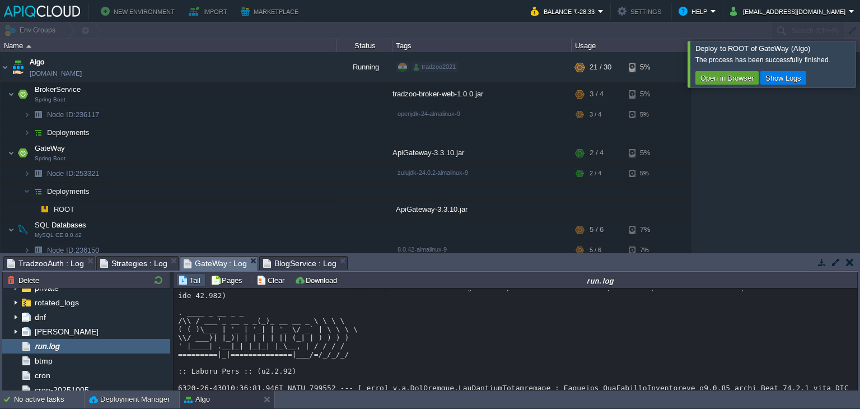
scroll to position [8461, 0]
